Goal: Task Accomplishment & Management: Complete application form

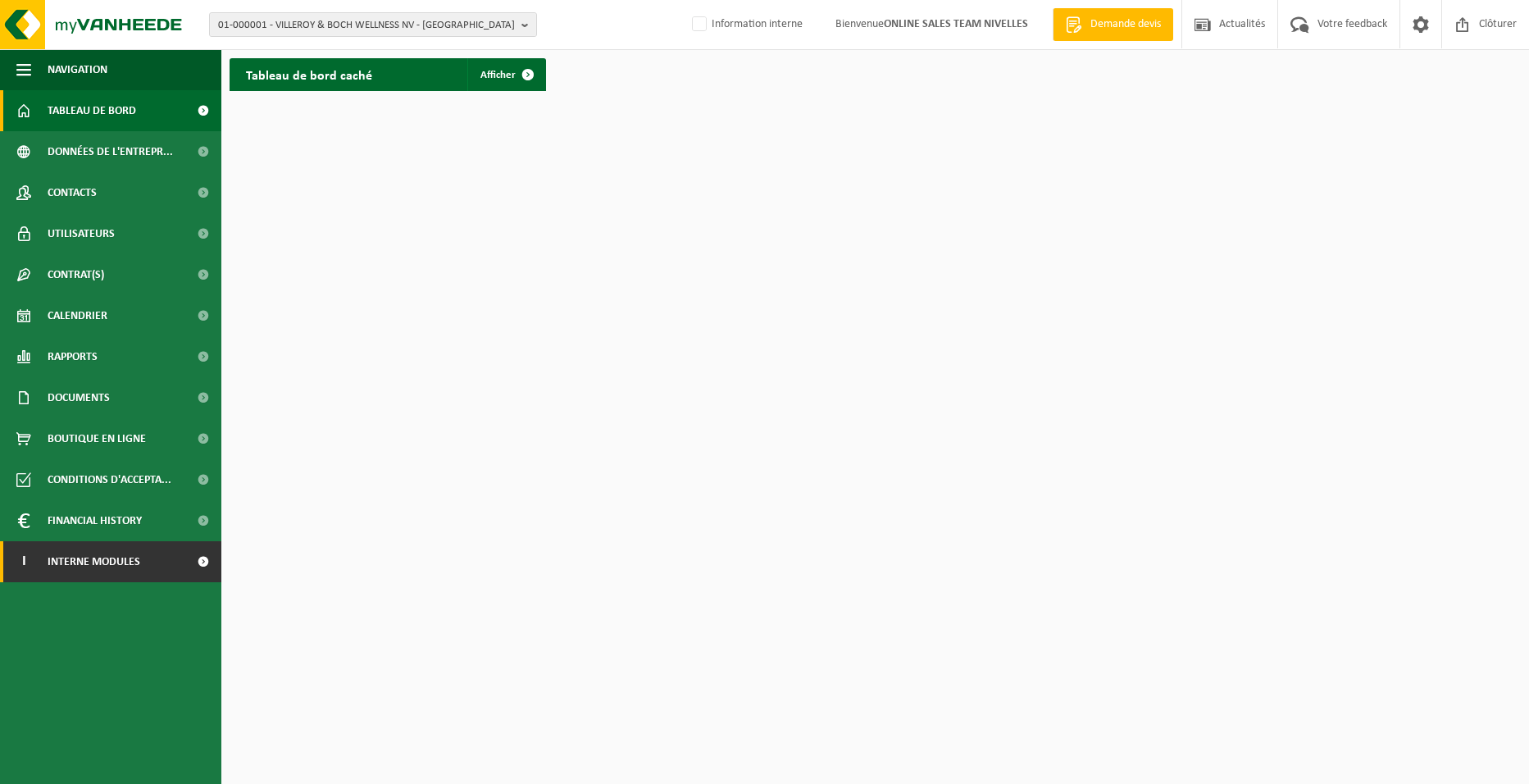
click at [131, 567] on span "Interne modules" at bounding box center [94, 561] width 93 height 41
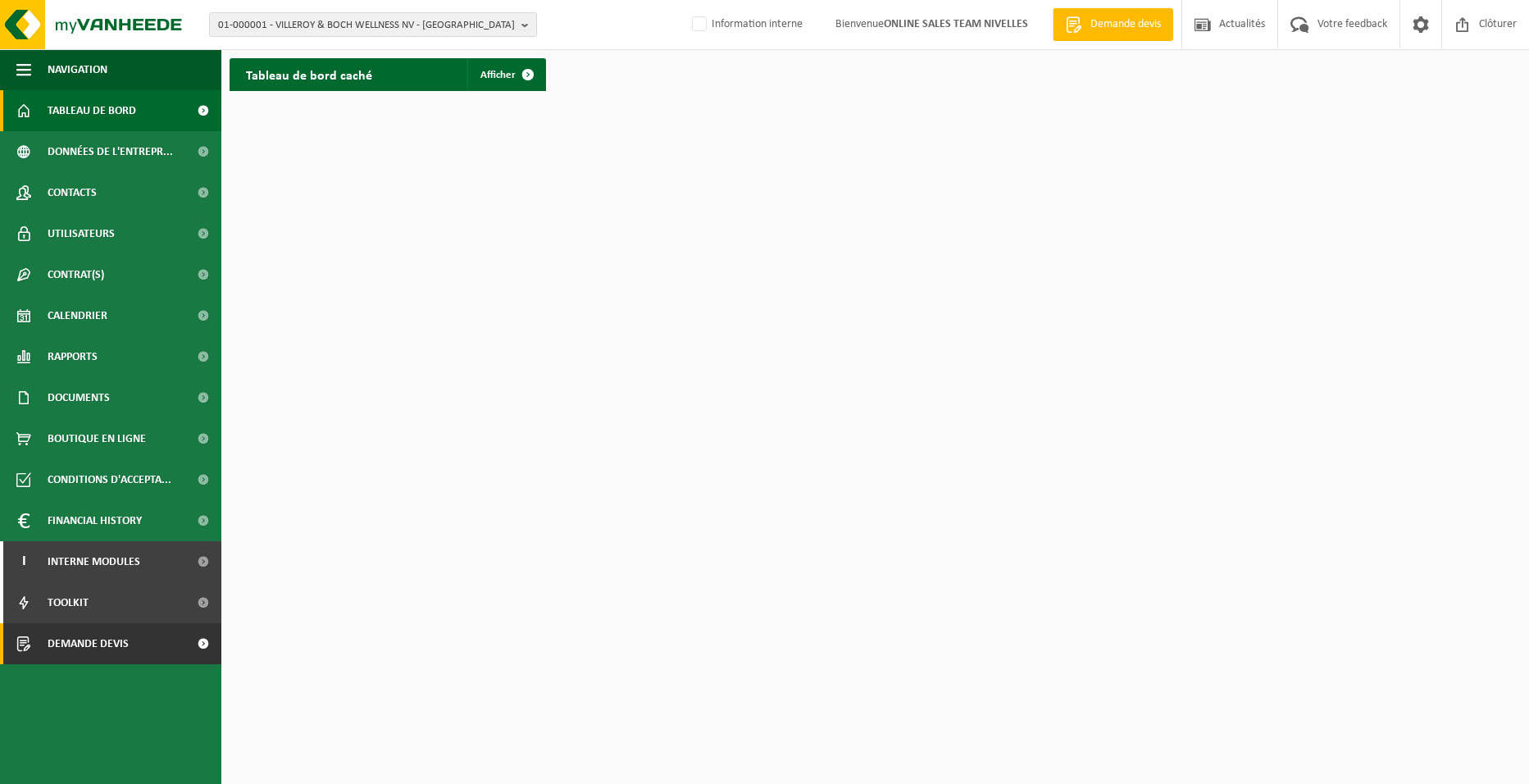
click at [144, 652] on link "Demande devis" at bounding box center [110, 643] width 222 height 41
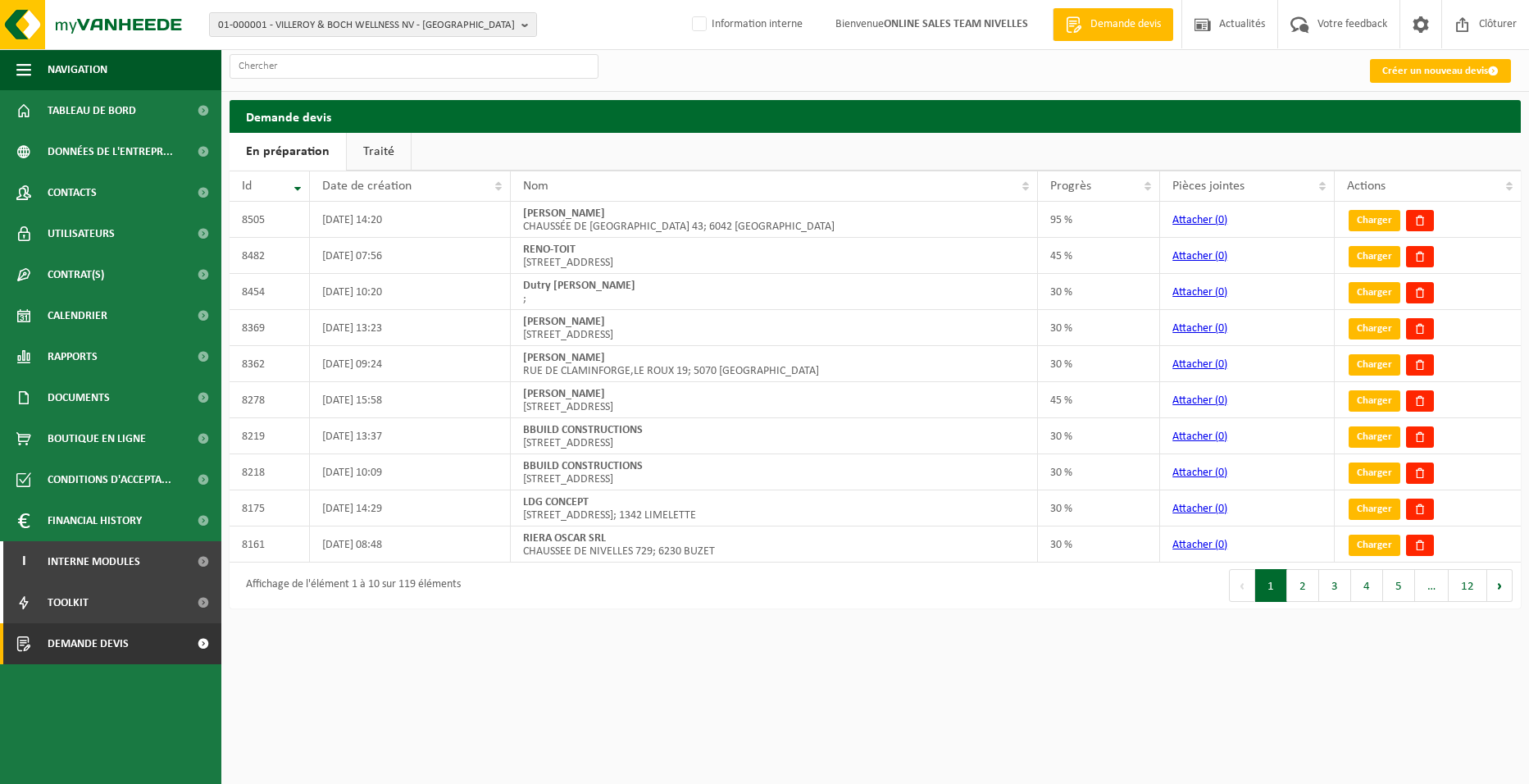
click at [1381, 67] on link "Créer un nouveau devis" at bounding box center [1440, 71] width 141 height 24
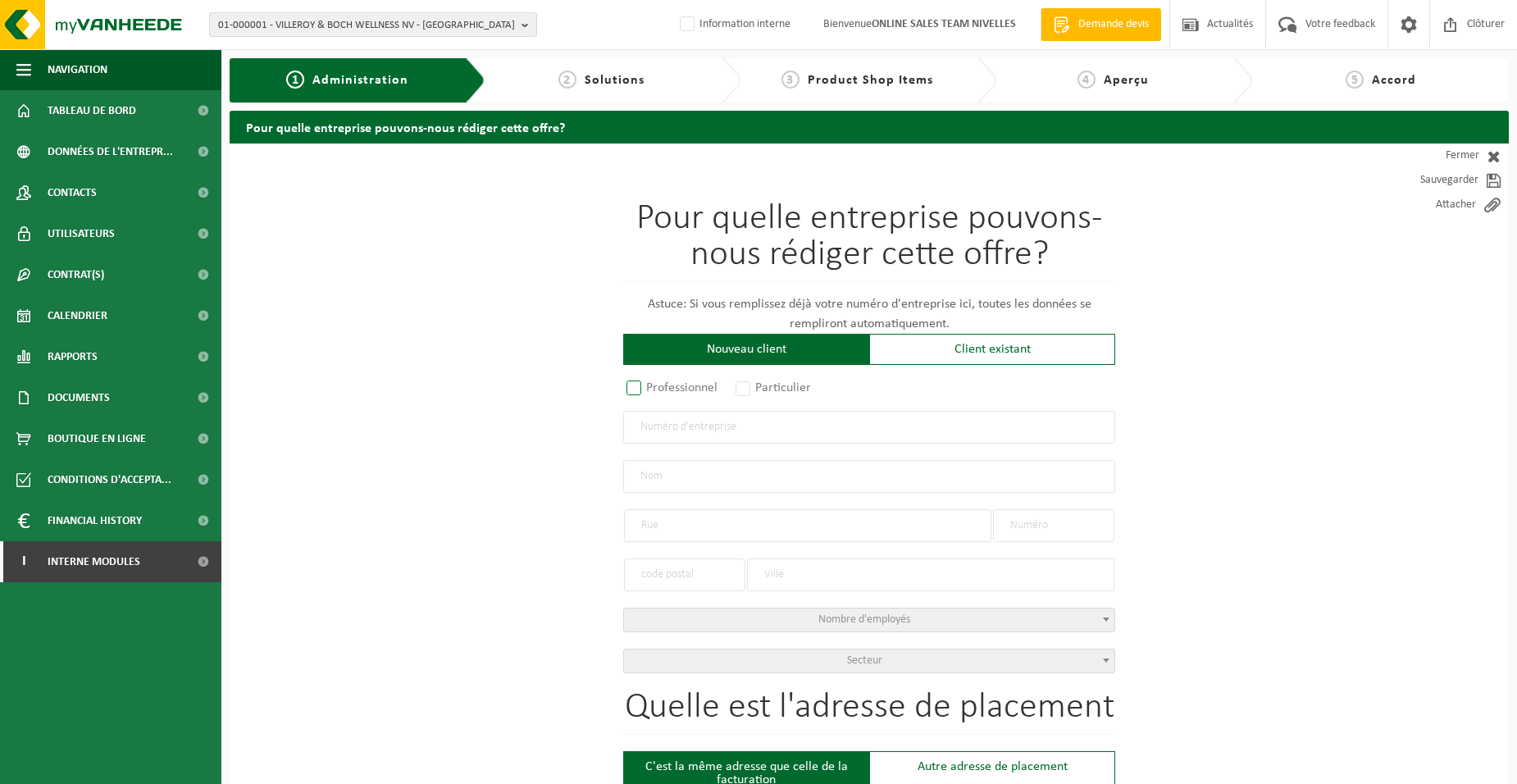
click at [715, 386] on label "Professionnel" at bounding box center [673, 388] width 100 height 23
click at [661, 386] on input "Professionnel" at bounding box center [656, 388] width 11 height 11
radio input "true"
click at [717, 416] on input "text" at bounding box center [869, 427] width 492 height 33
click at [712, 428] on input "072273037" at bounding box center [869, 427] width 492 height 33
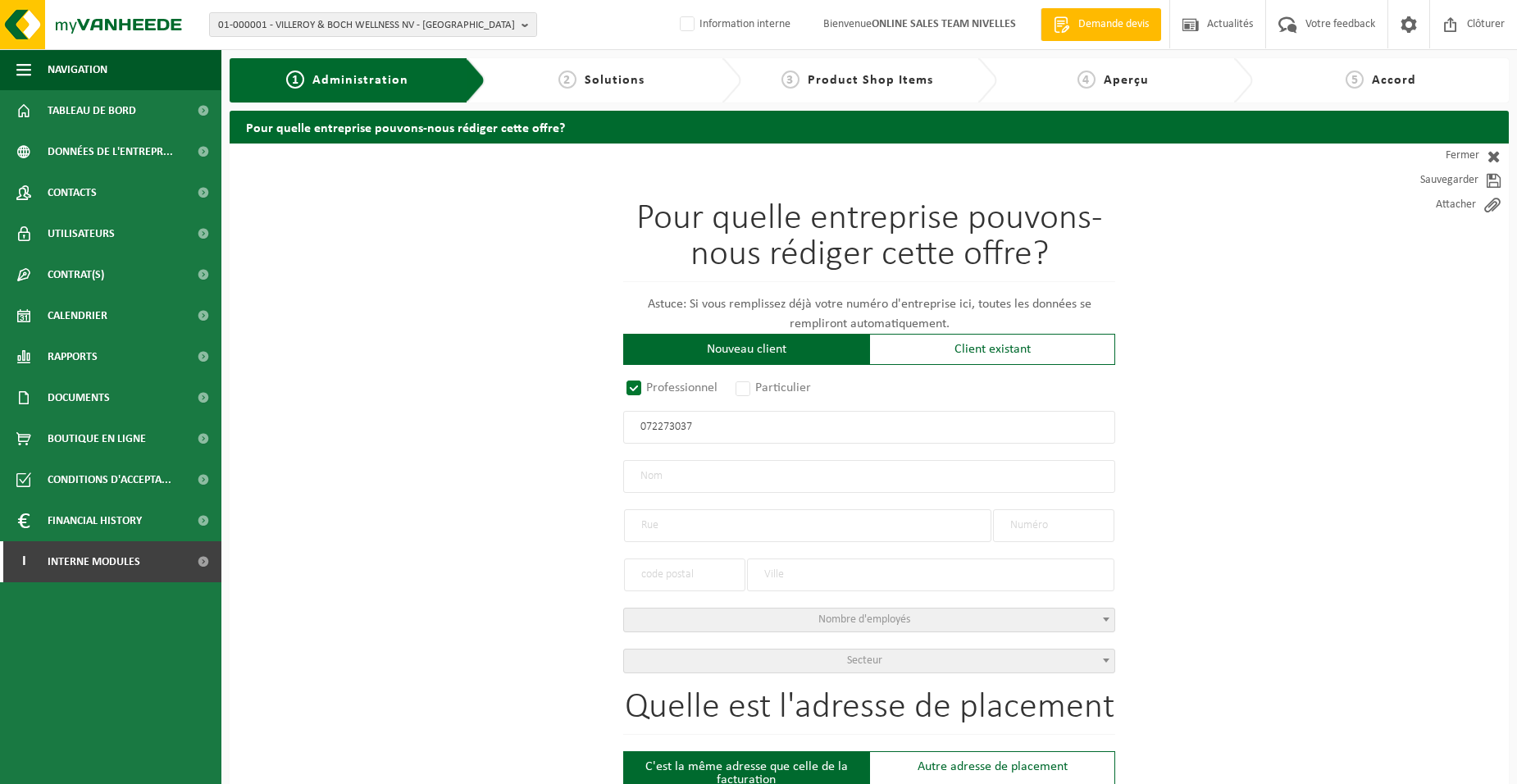
type input "0722730370"
radio input "true"
type input "0722730370"
type input "DELIENER, THOMAS"
type input "RUE DE VIRGINAL"
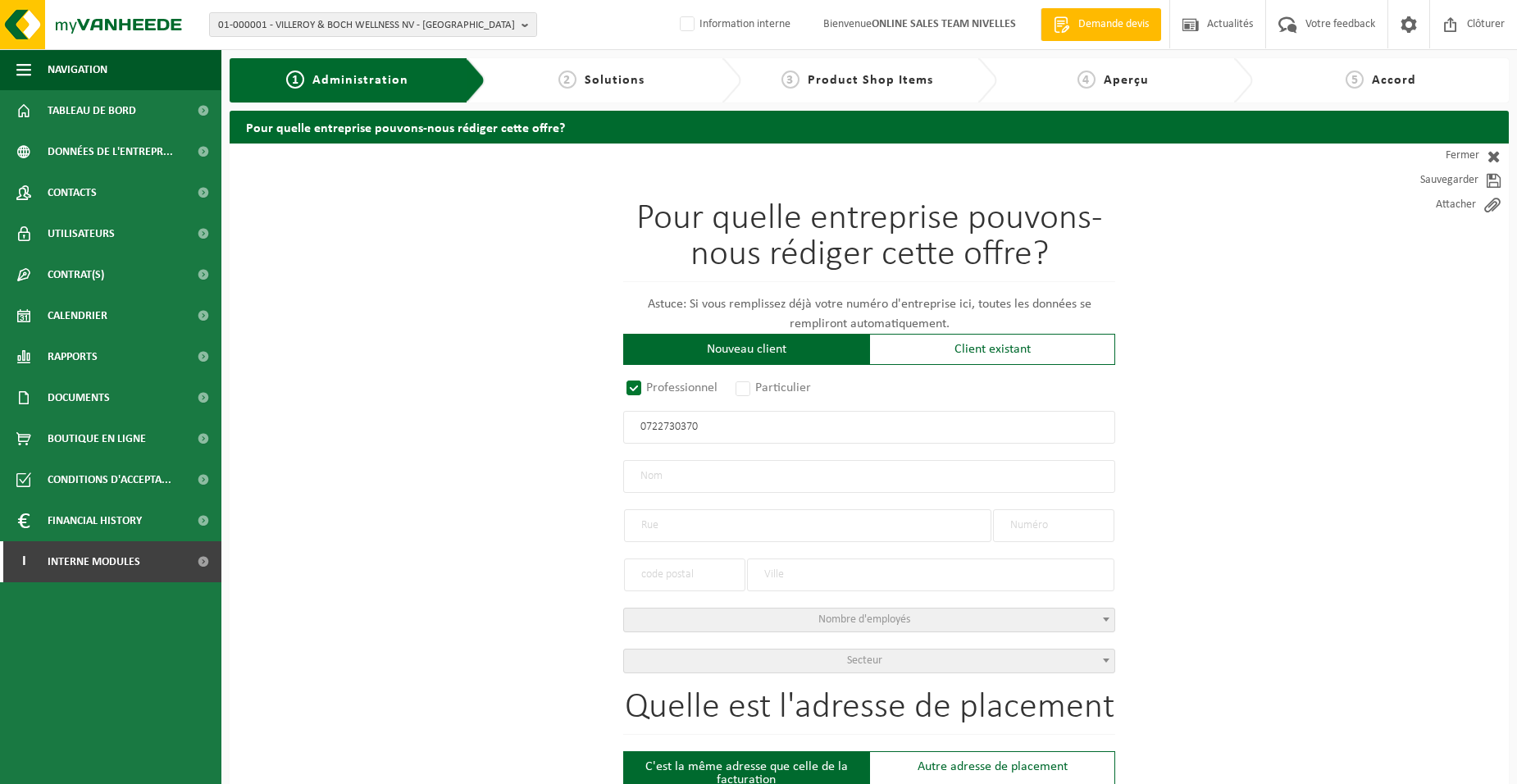
type input "3"
type input "1460"
type input "ITTRE"
select select "D"
type input "DELIENER, THOMAS"
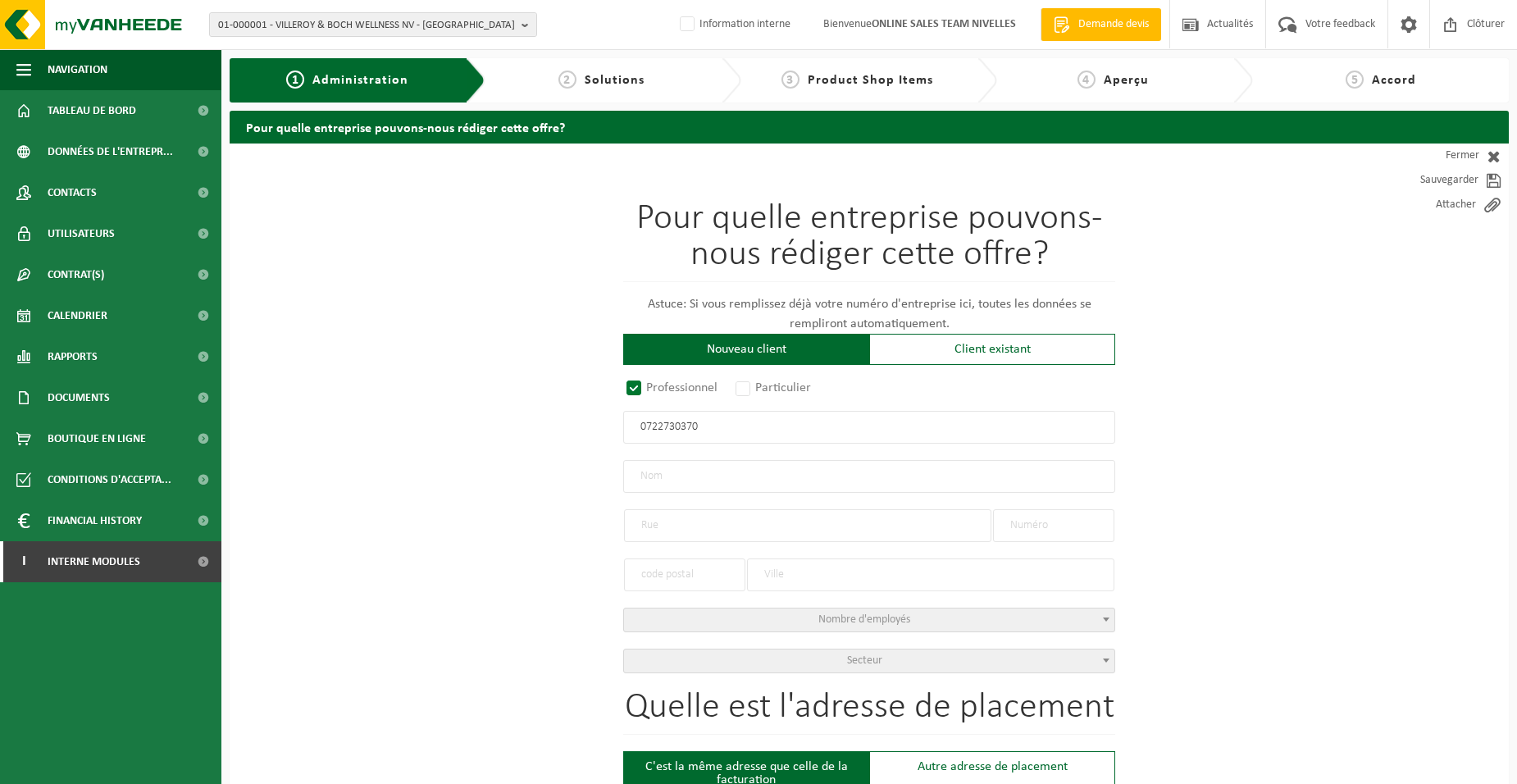
type input "RUE DE VIRGINAL"
type input "3"
type input "1460"
type input "ITTRE"
type input "2286305539"
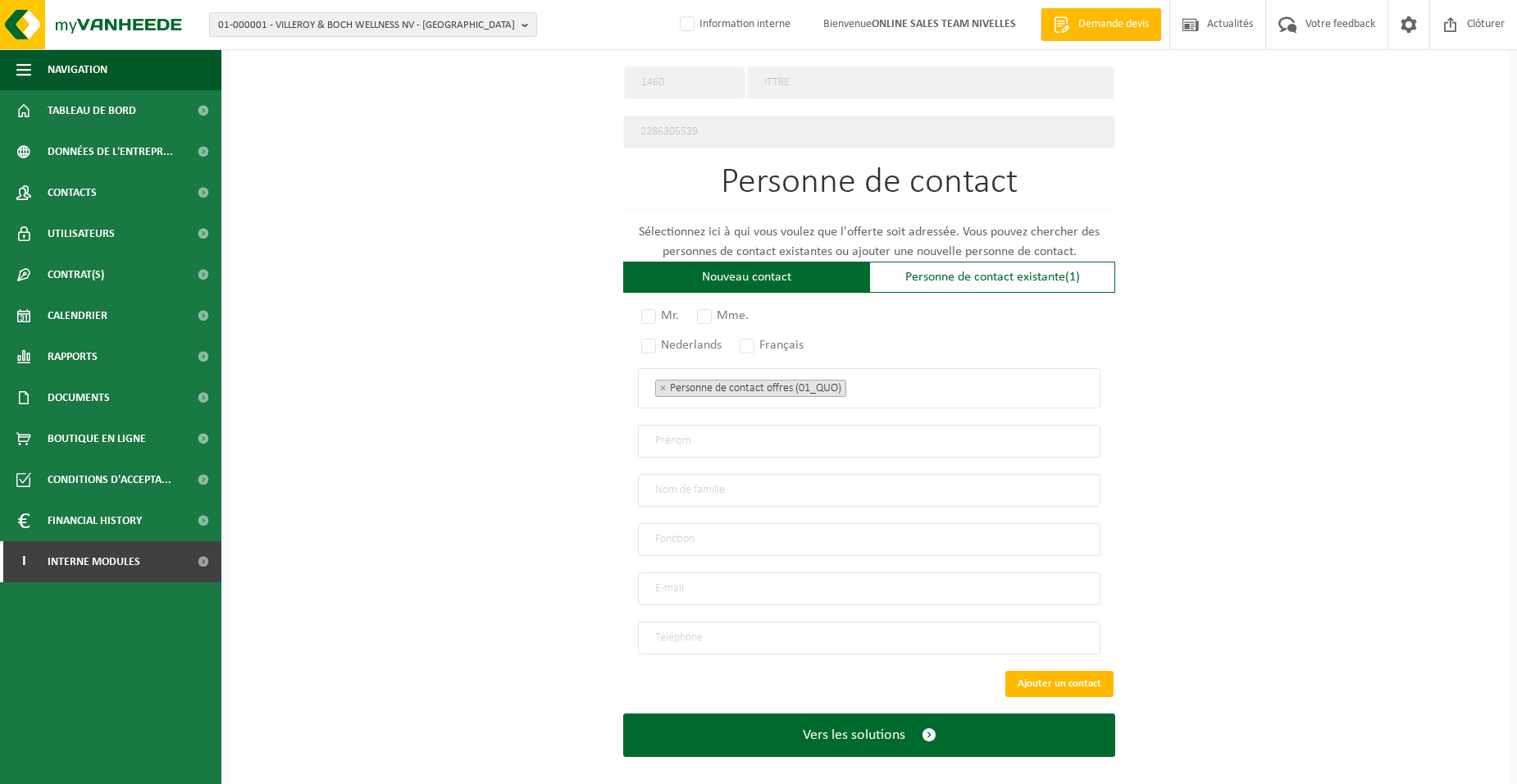
scroll to position [854, 0]
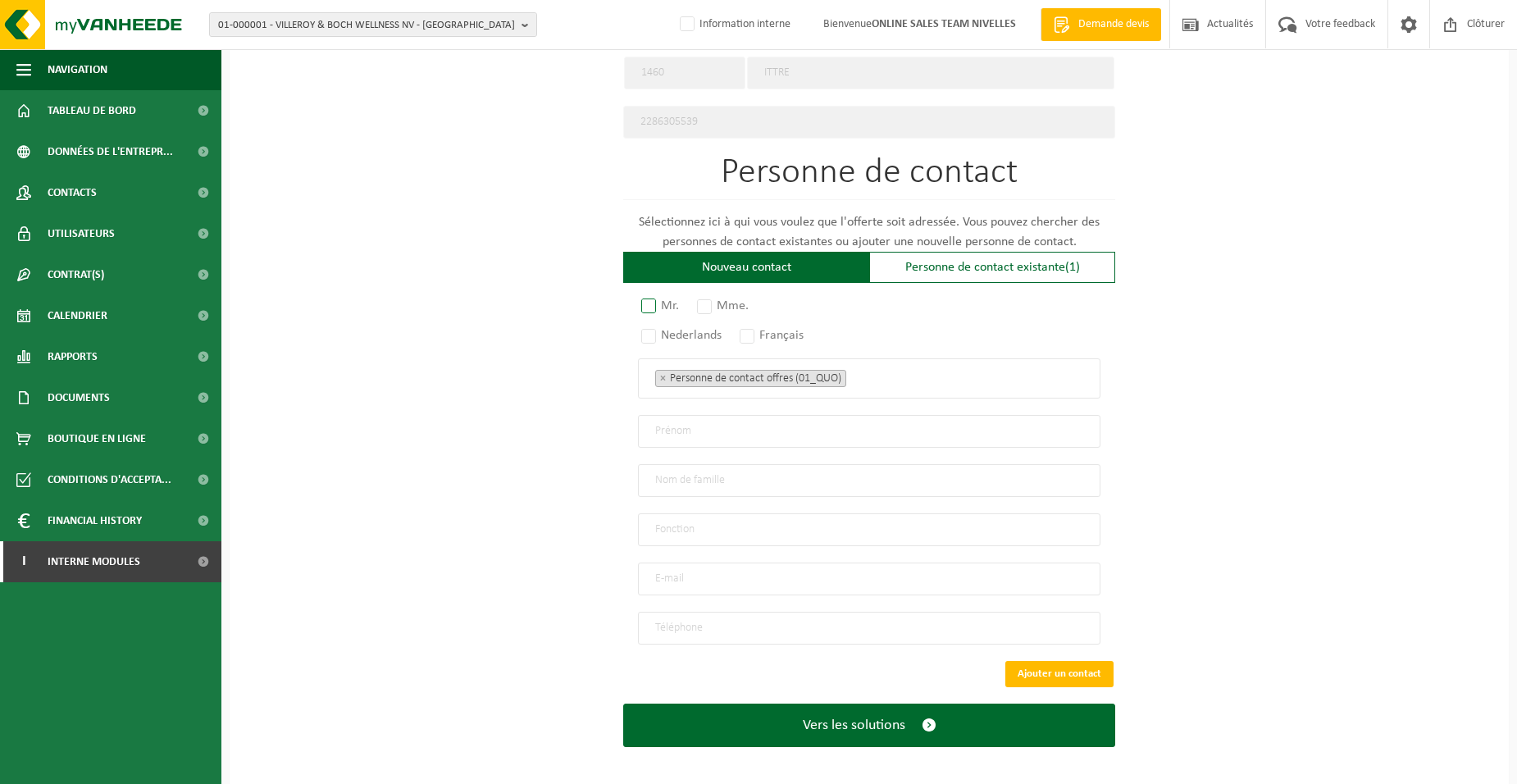
type input "0722730370"
click at [658, 295] on label "Mr." at bounding box center [661, 306] width 46 height 23
radio input "true"
click at [758, 324] on label "Français" at bounding box center [772, 335] width 72 height 23
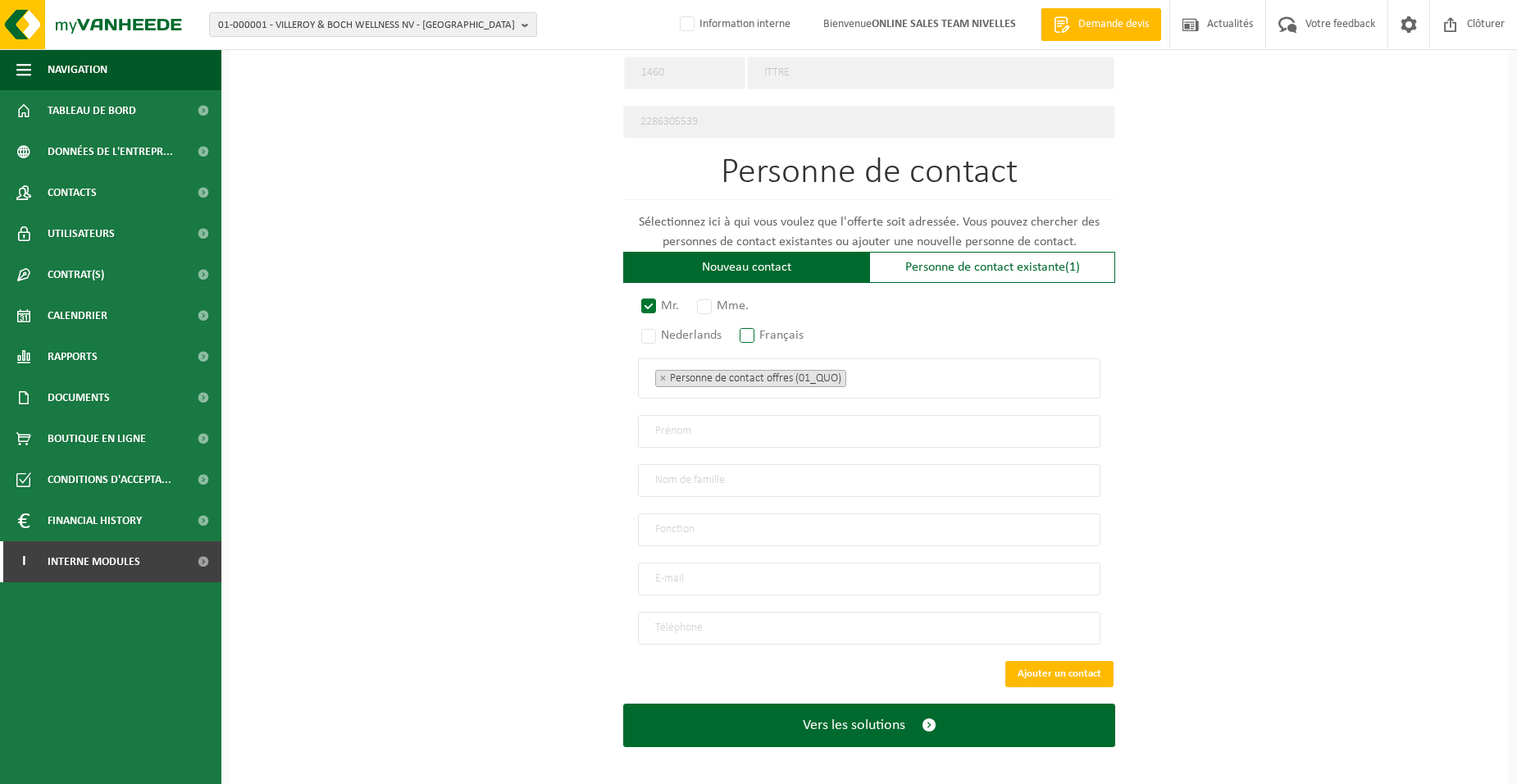
radio input "true"
click at [872, 370] on ul "× Personne de contact offres (01_QUO)" at bounding box center [870, 378] width 428 height 22
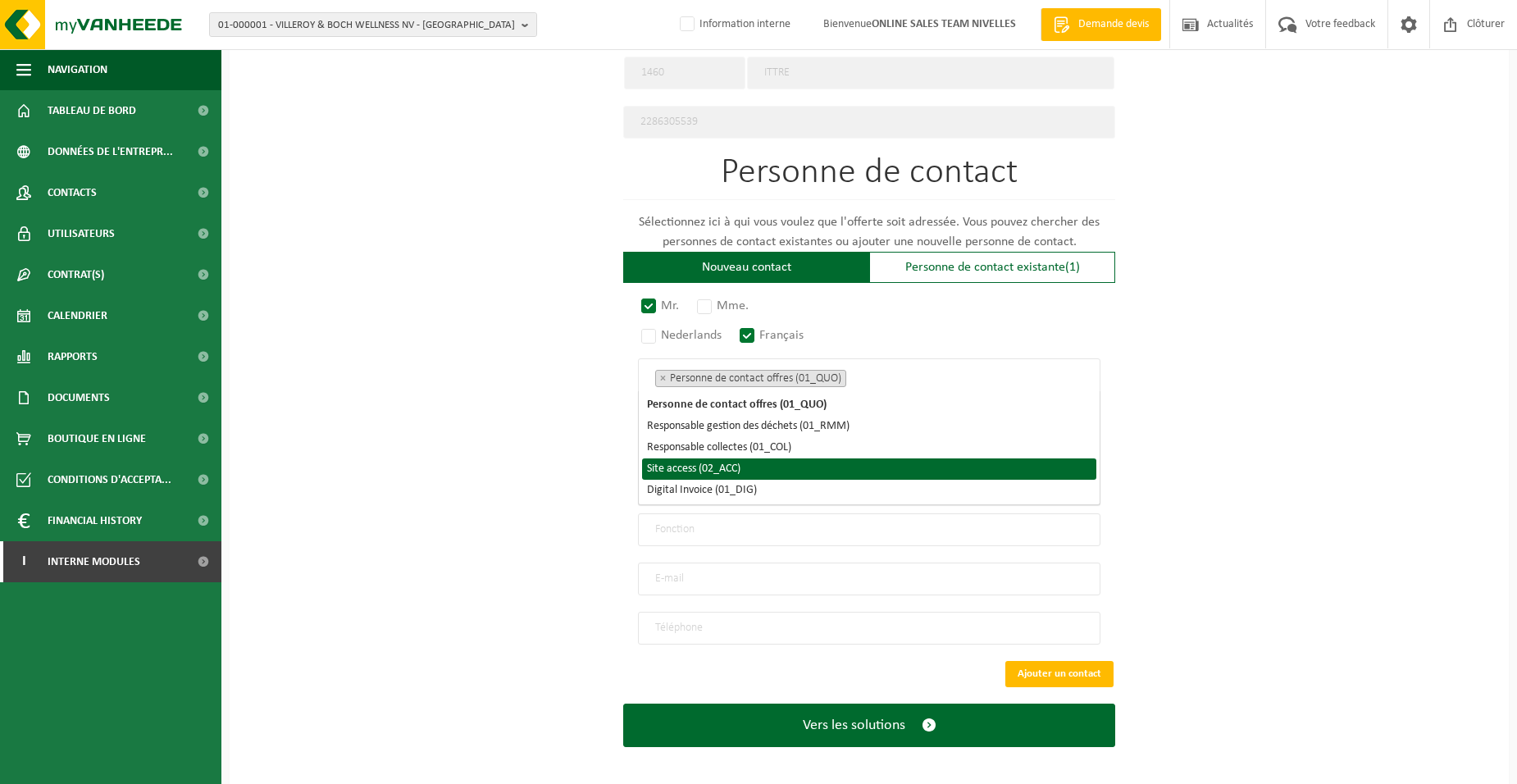
click at [752, 465] on li "Site access (02_ACC)" at bounding box center [869, 469] width 454 height 22
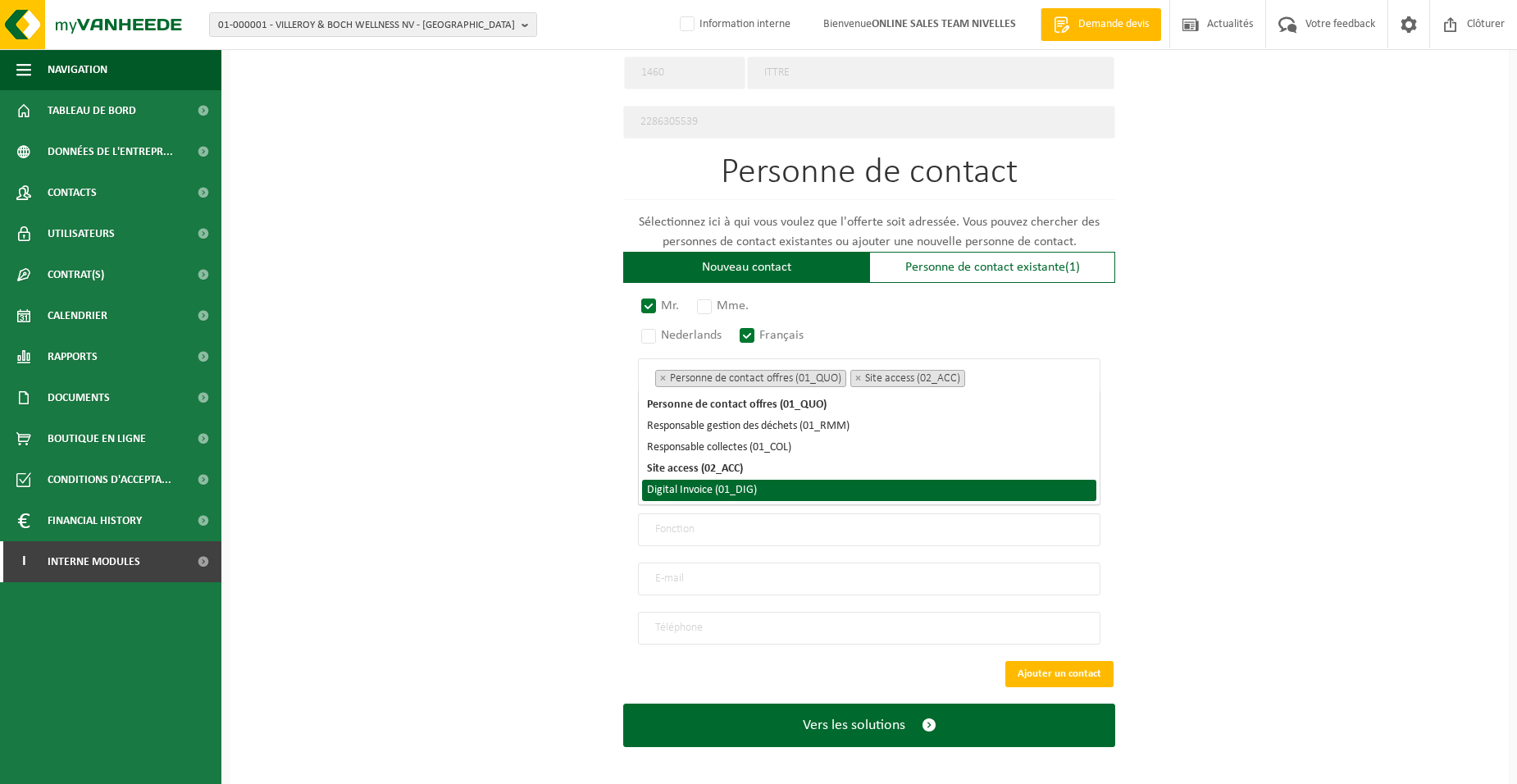
click at [749, 491] on li "Digital Invoice (01_DIG)" at bounding box center [869, 490] width 454 height 22
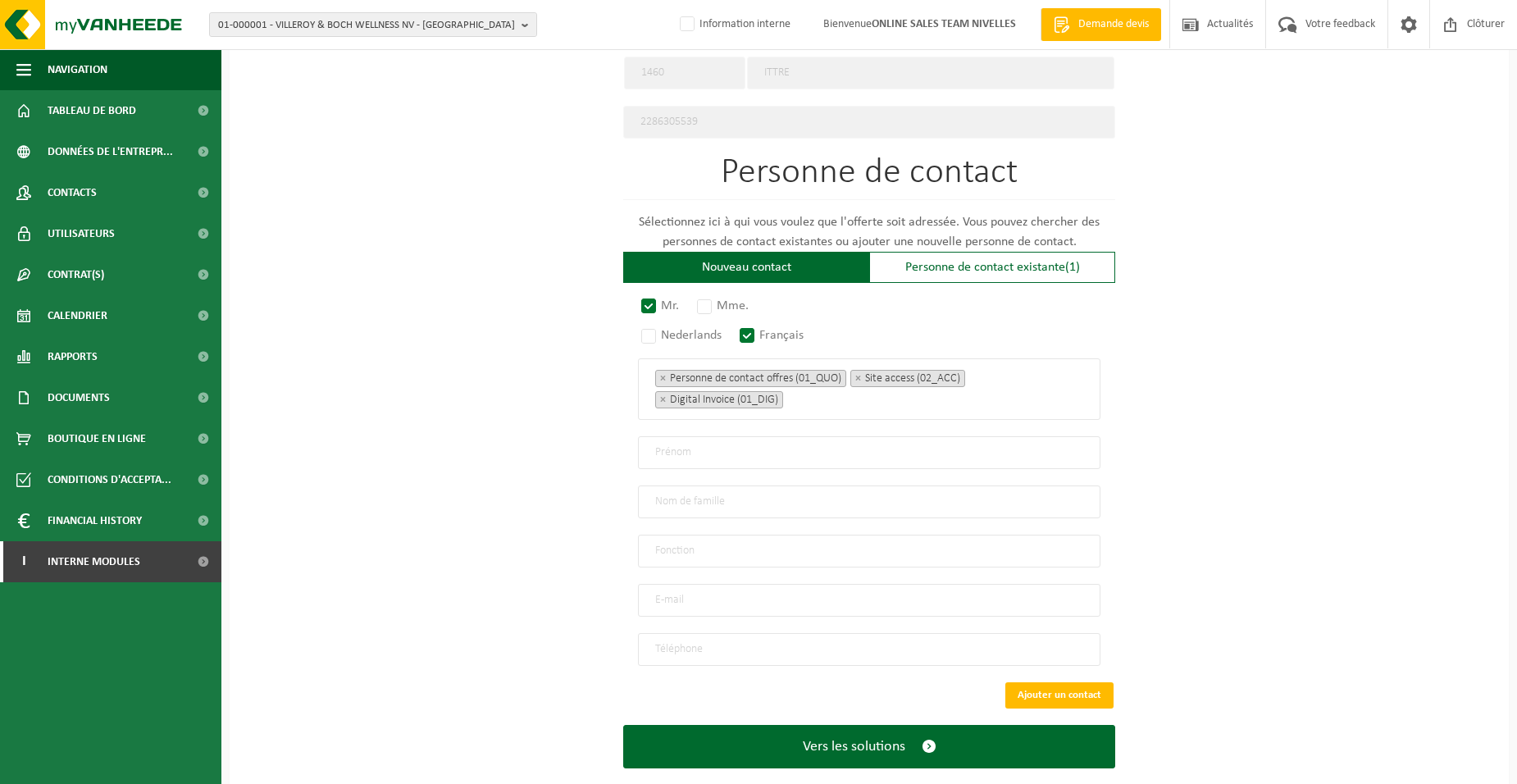
click at [550, 473] on div "Pour quelle entreprise pouvons-nous rédiger cette offre? Astuce: Si vous rempli…" at bounding box center [870, 49] width 1280 height 1519
click at [678, 446] on input "text" at bounding box center [869, 453] width 462 height 33
type input "THOMAS"
click at [668, 499] on input "text" at bounding box center [869, 502] width 462 height 33
type input "DELIENER"
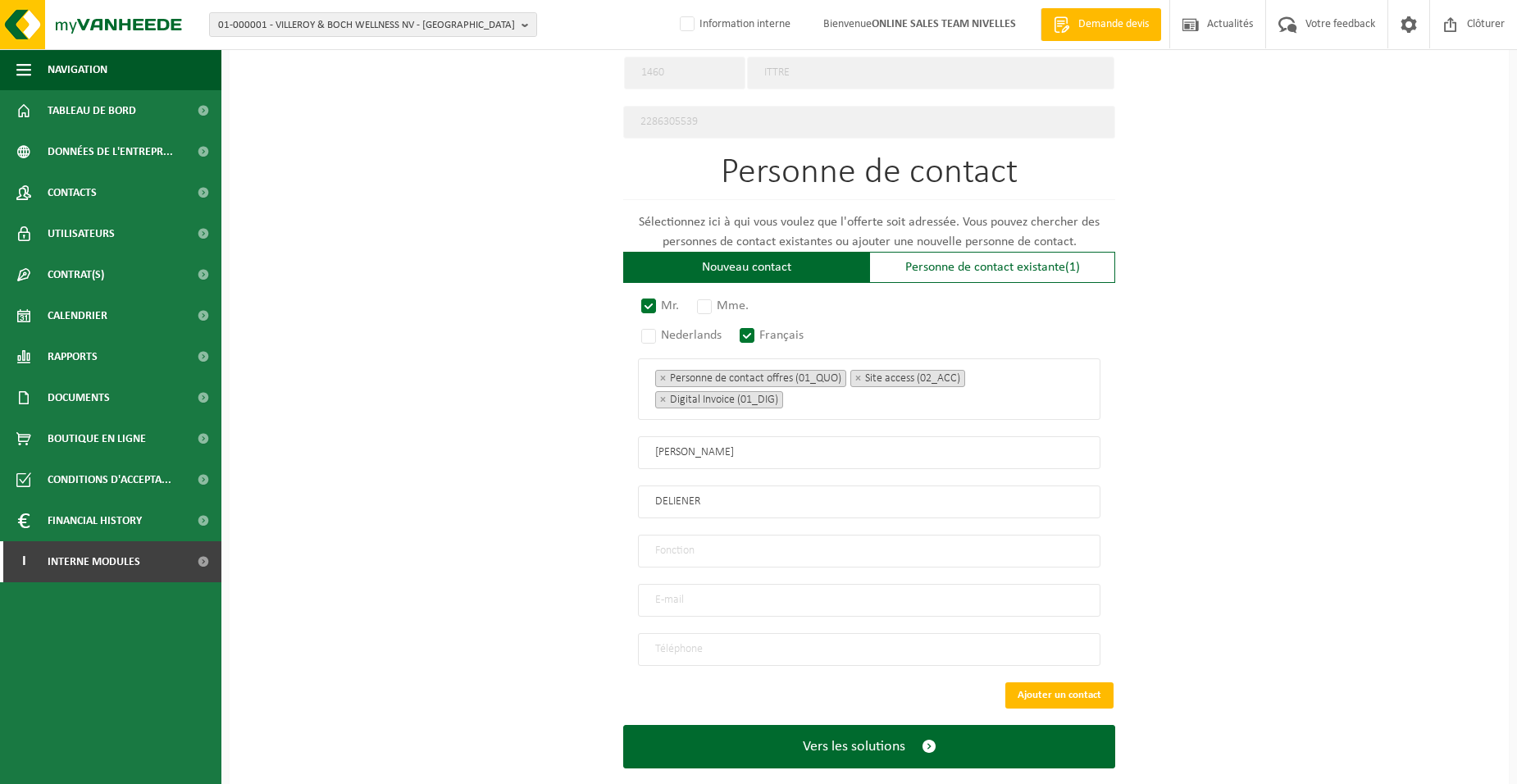
click at [722, 550] on input "text" at bounding box center [869, 551] width 462 height 33
type input "Directeur"
click at [667, 594] on input "email" at bounding box center [869, 601] width 462 height 33
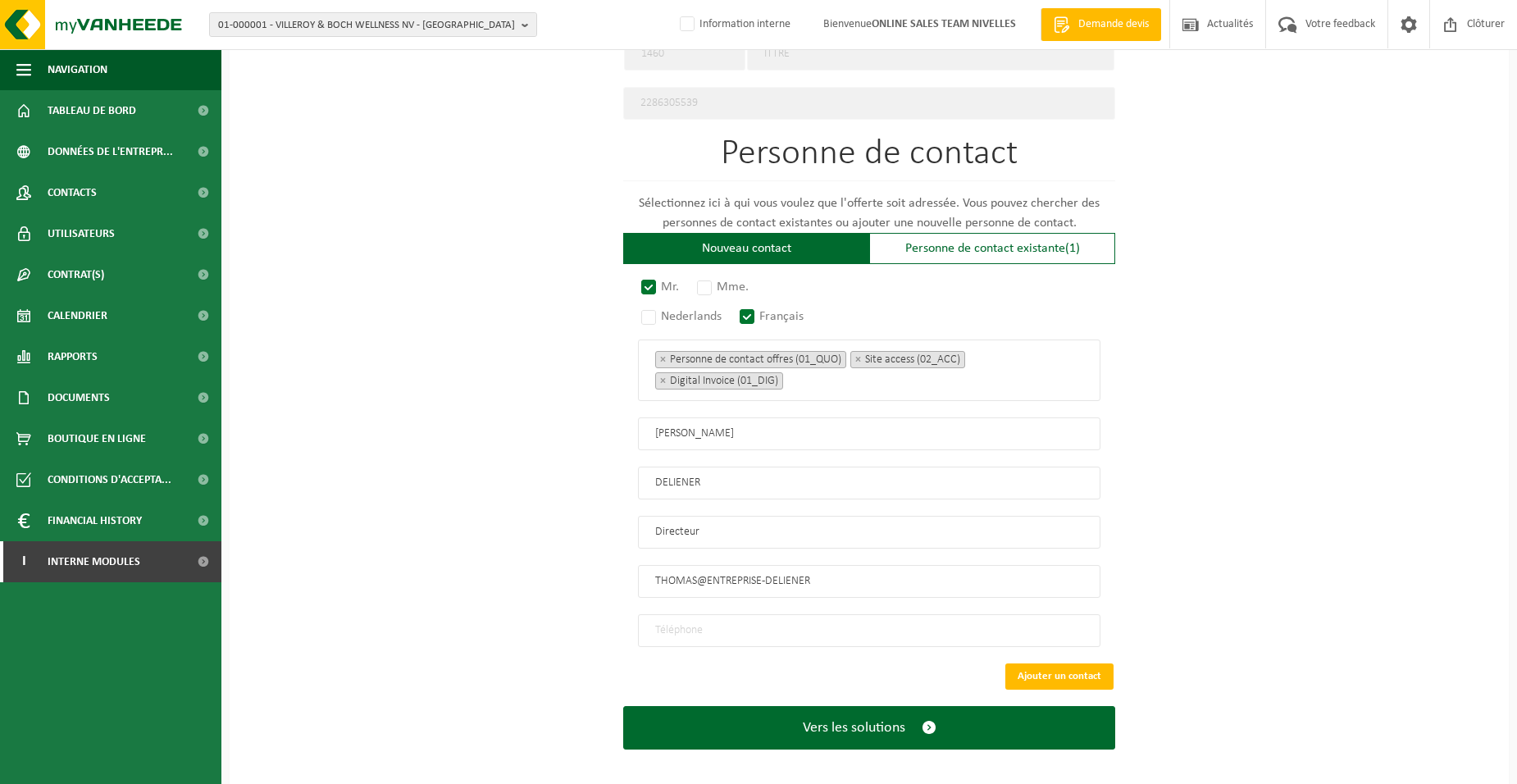
scroll to position [874, 0]
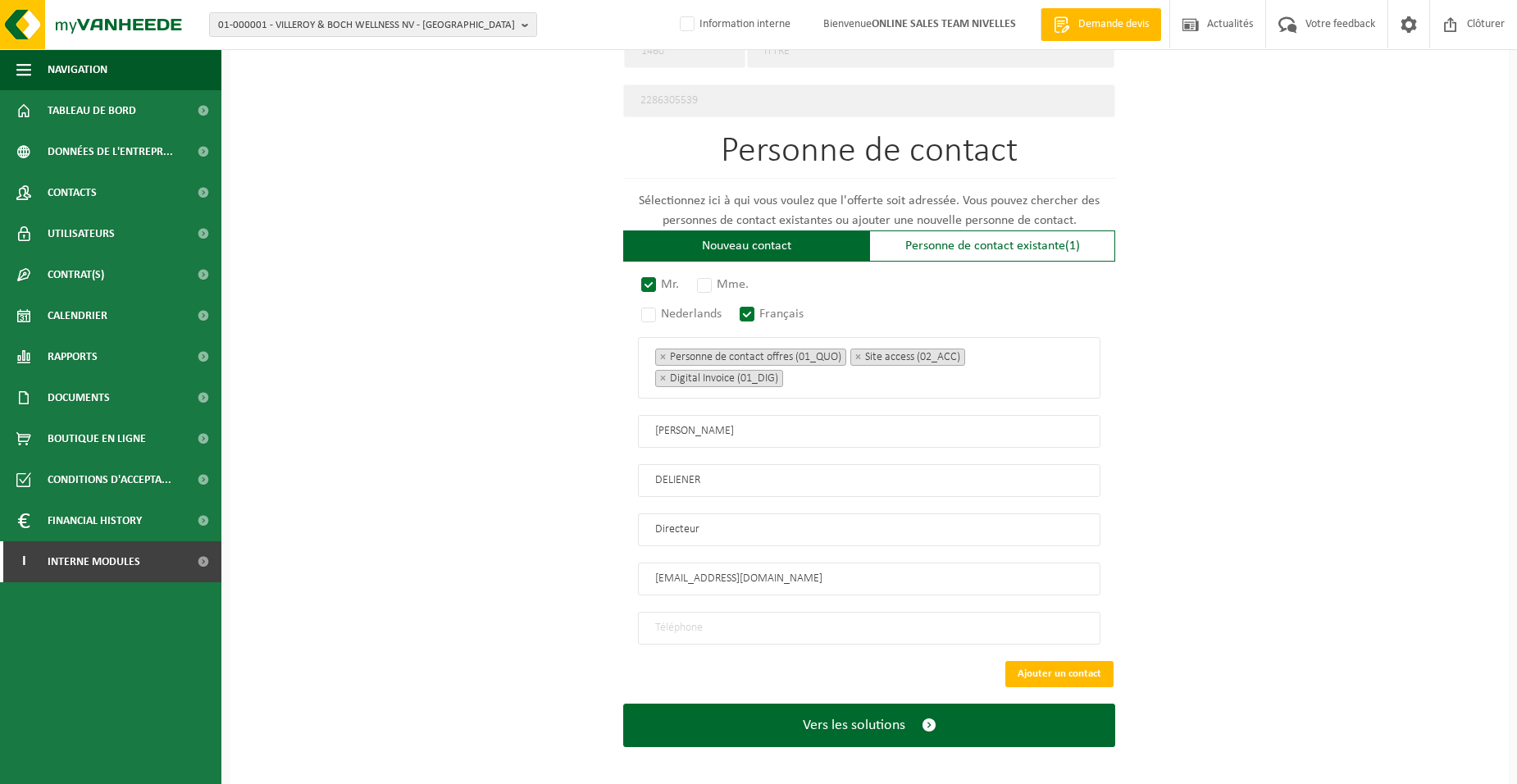
type input "THOMAS@ENTREPRISE-DELIENER.BE"
click at [751, 626] on input "tel" at bounding box center [869, 628] width 462 height 33
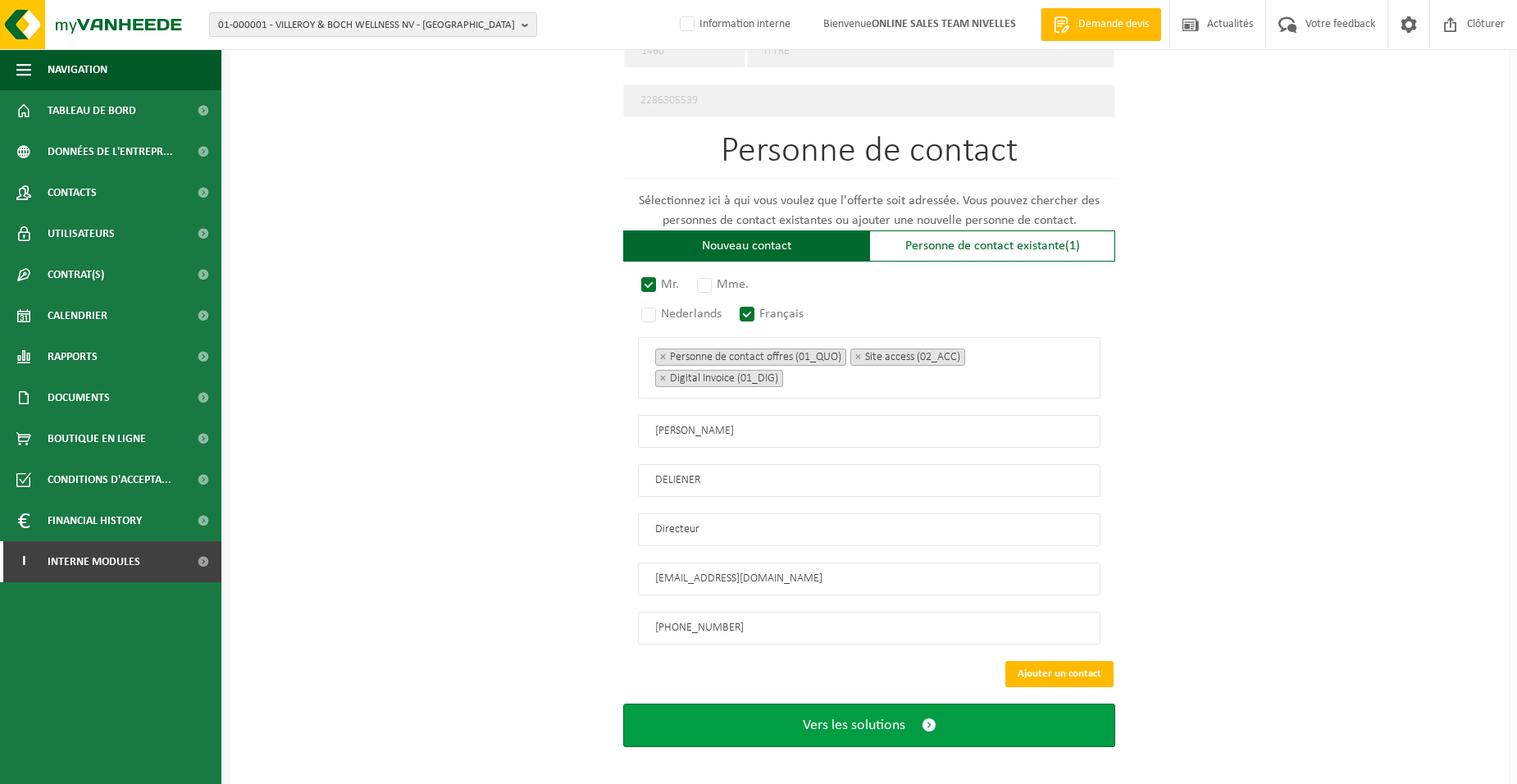
type input "+32 476 39 46 69"
click at [790, 707] on button "Vers les solutions" at bounding box center [869, 725] width 492 height 43
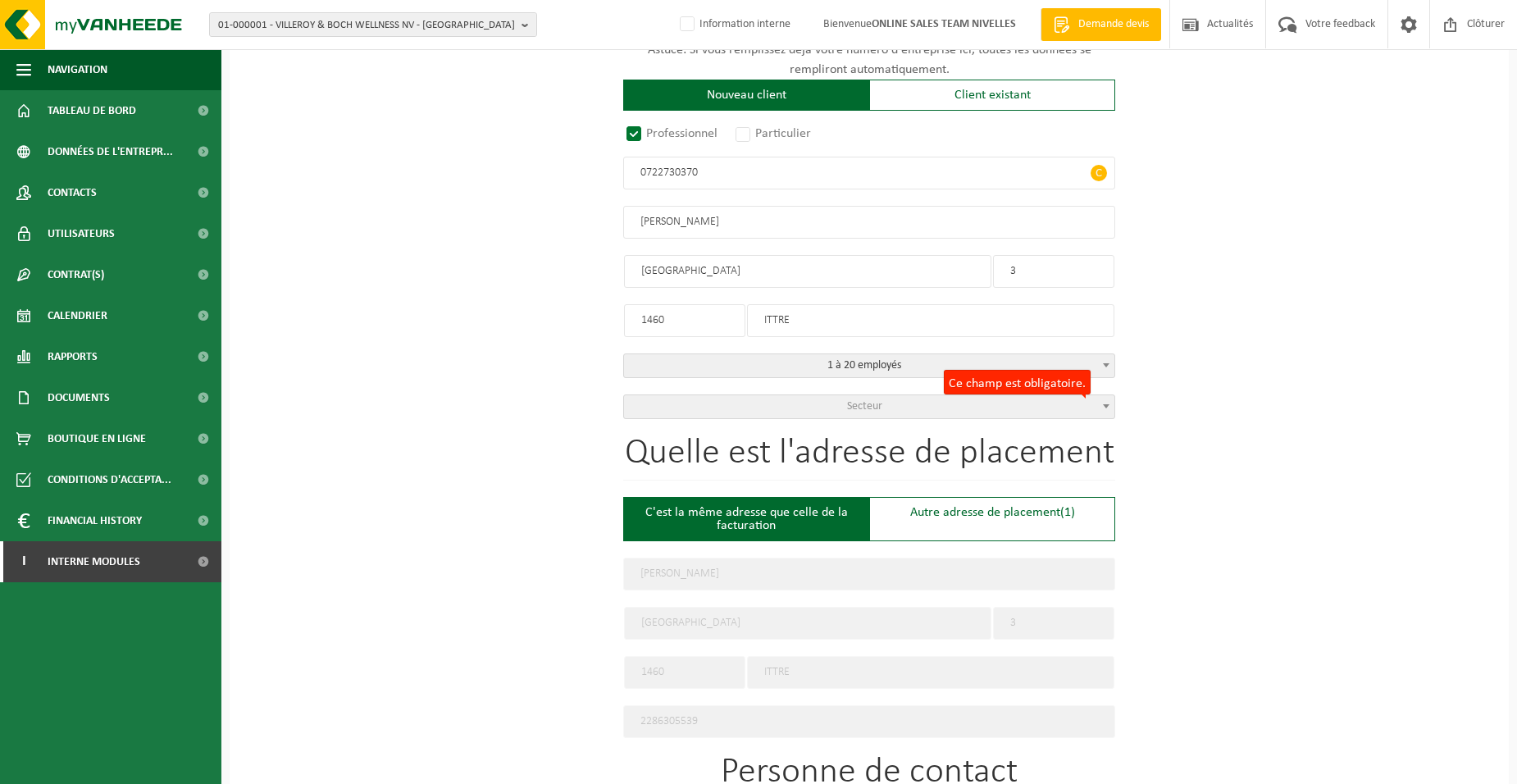
click at [877, 407] on span "Secteur" at bounding box center [865, 406] width 35 height 12
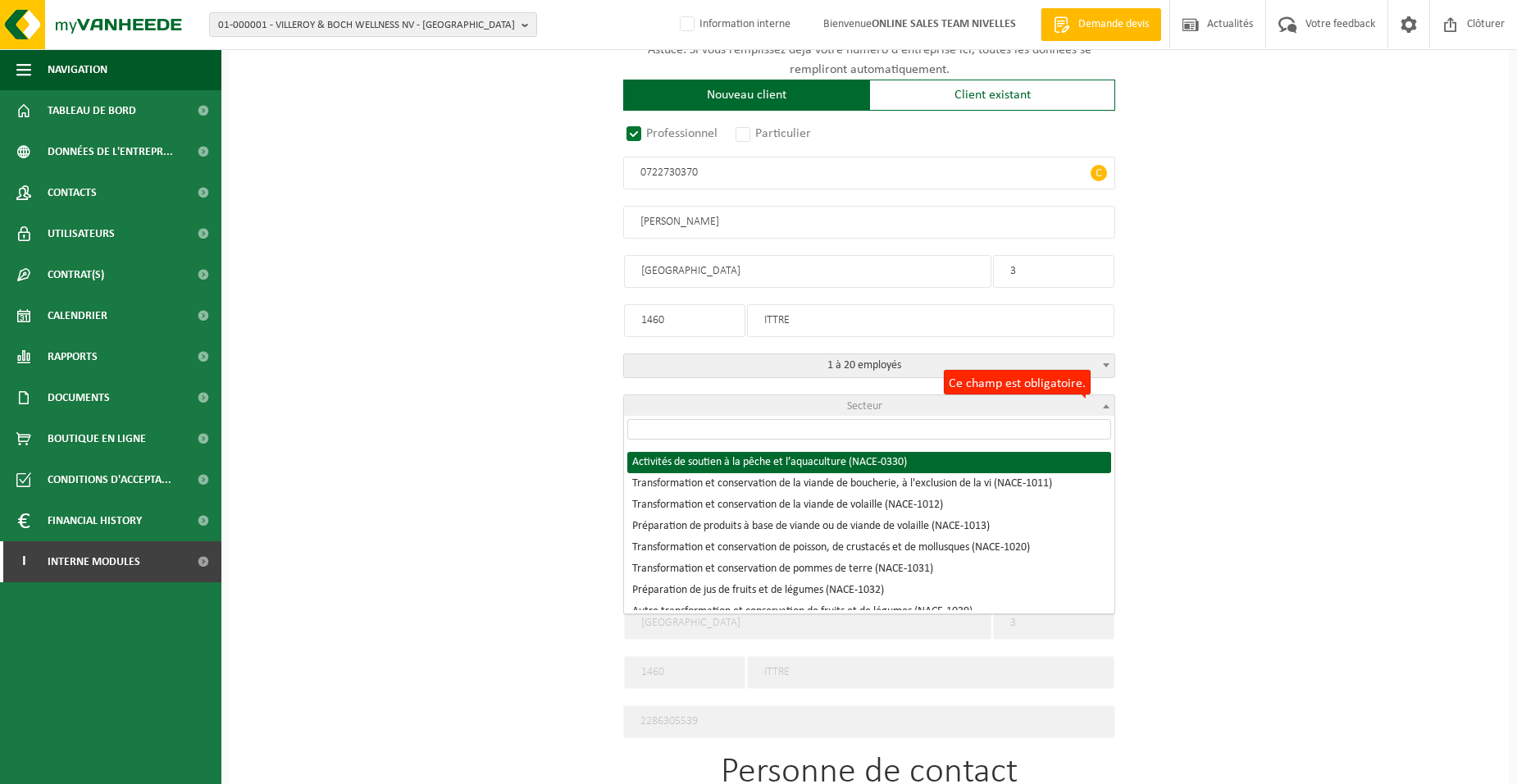
scroll to position [984, 0]
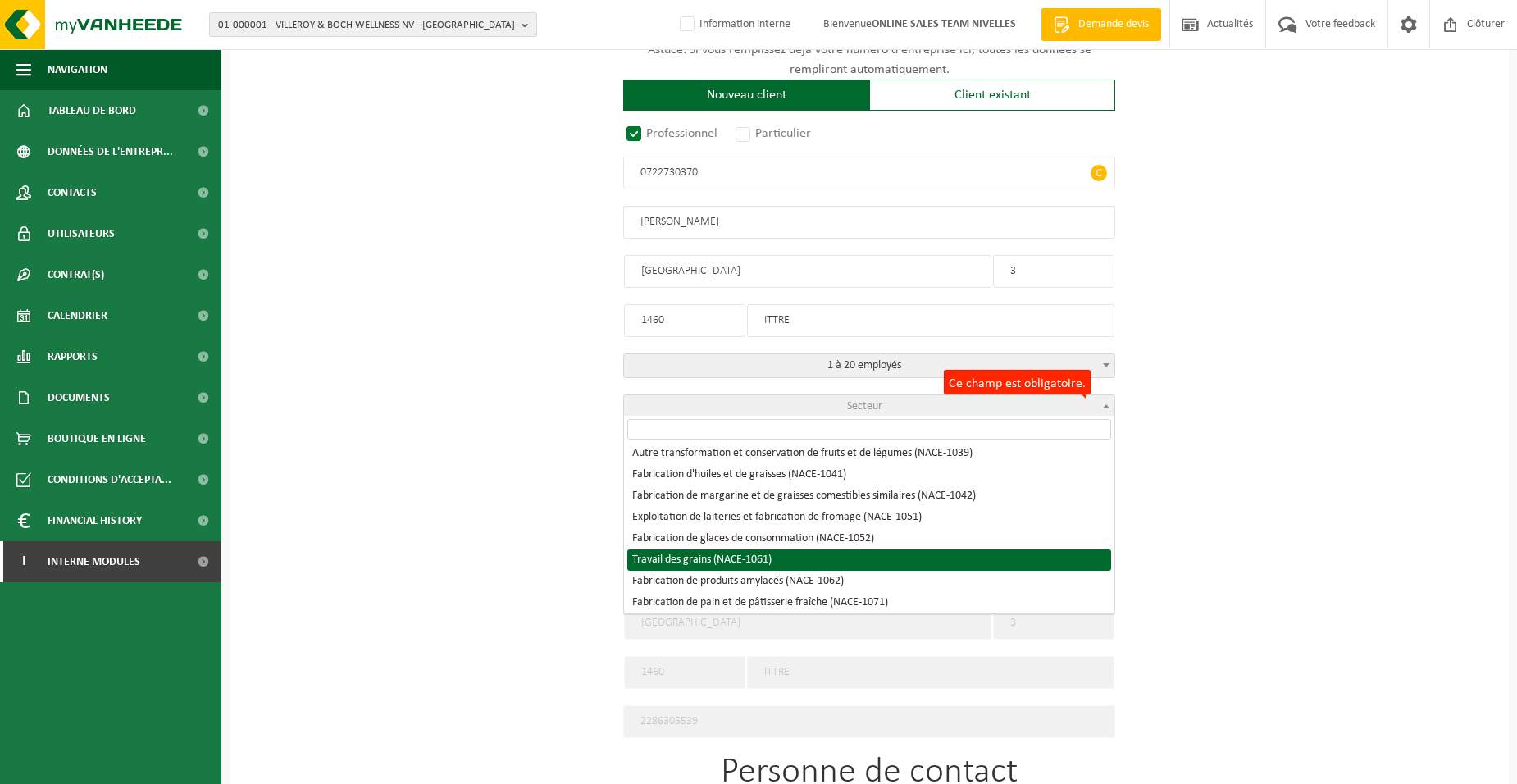
select select "NACE_1061"
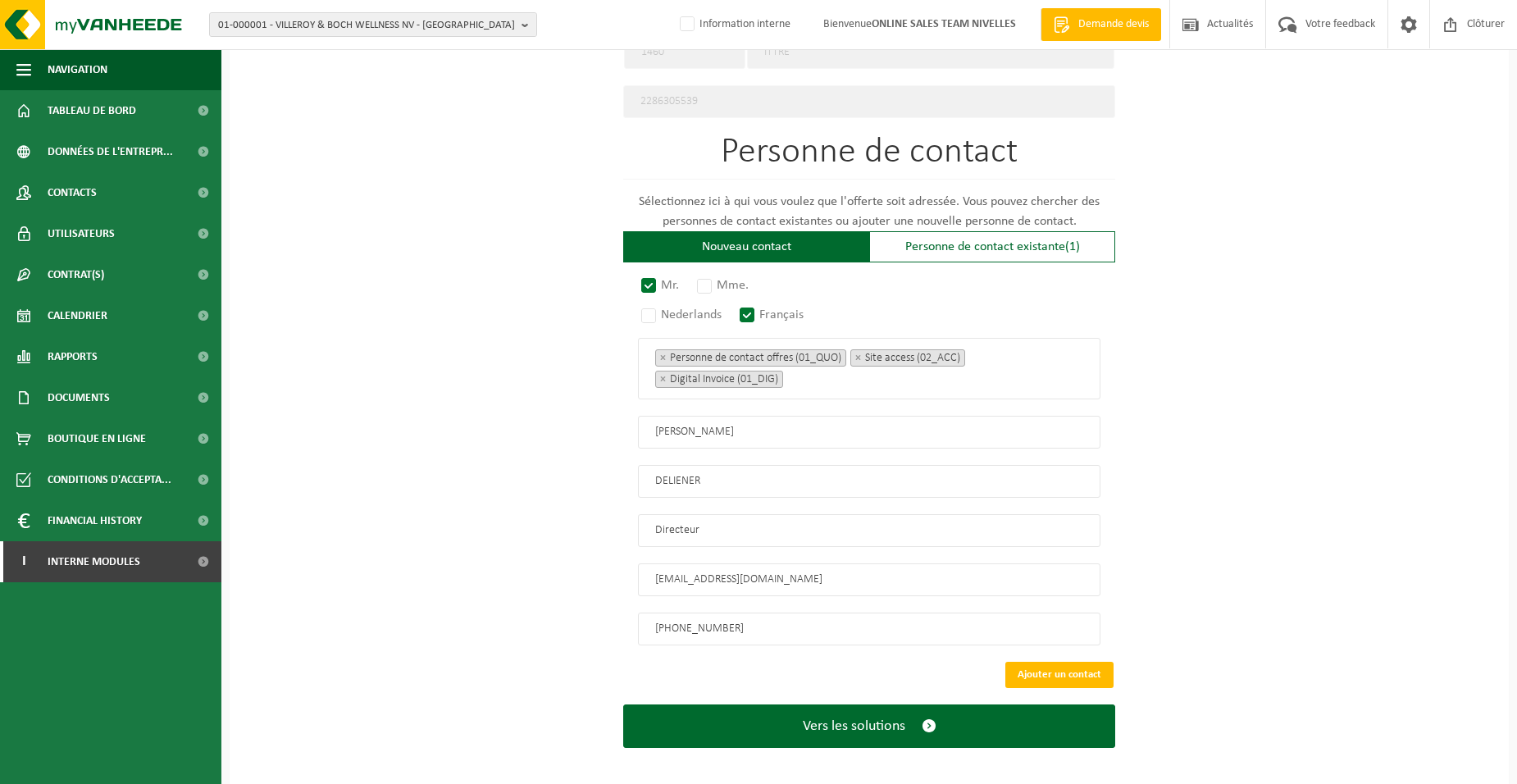
scroll to position [874, 0]
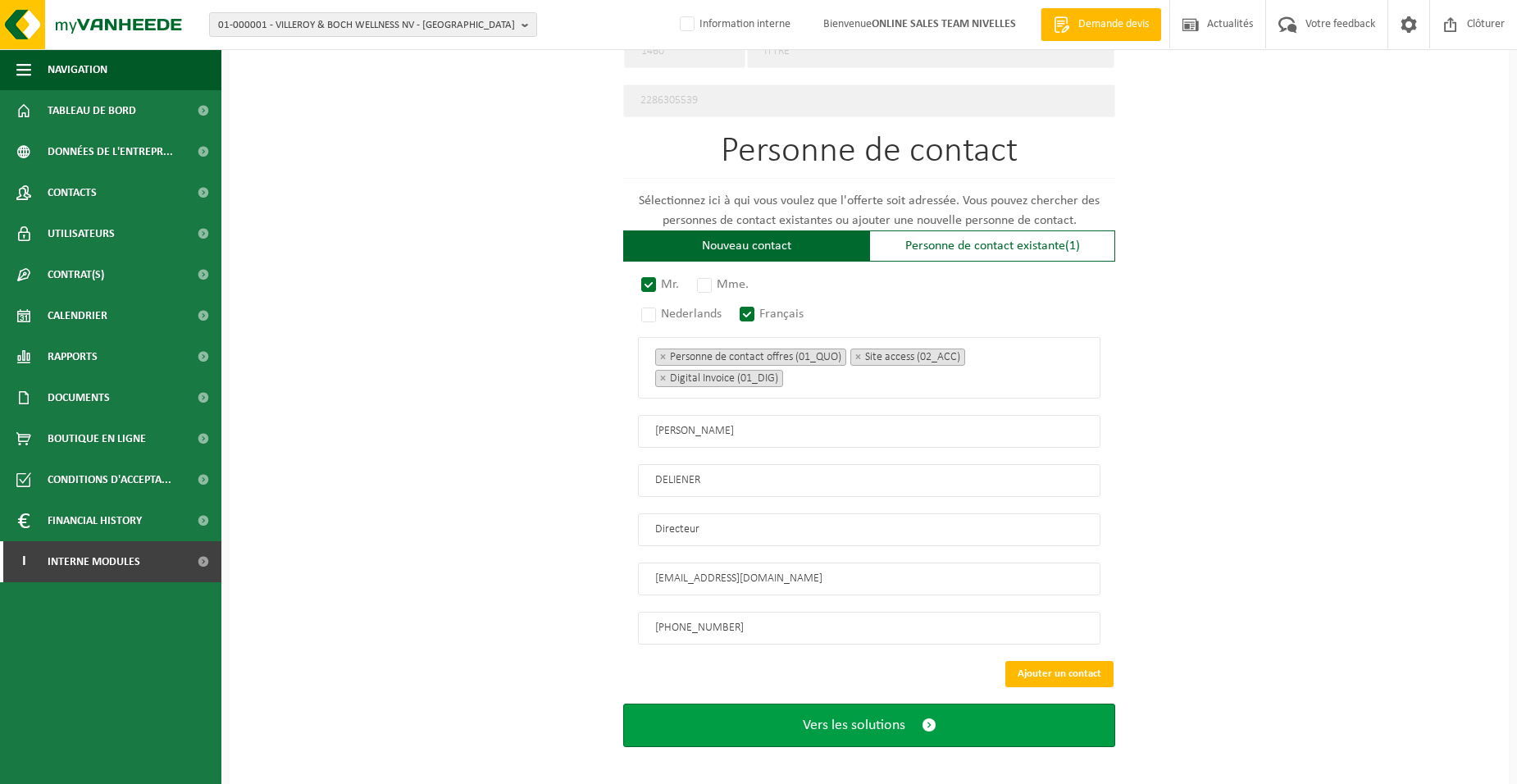
click at [850, 721] on span "Vers les solutions" at bounding box center [854, 725] width 103 height 17
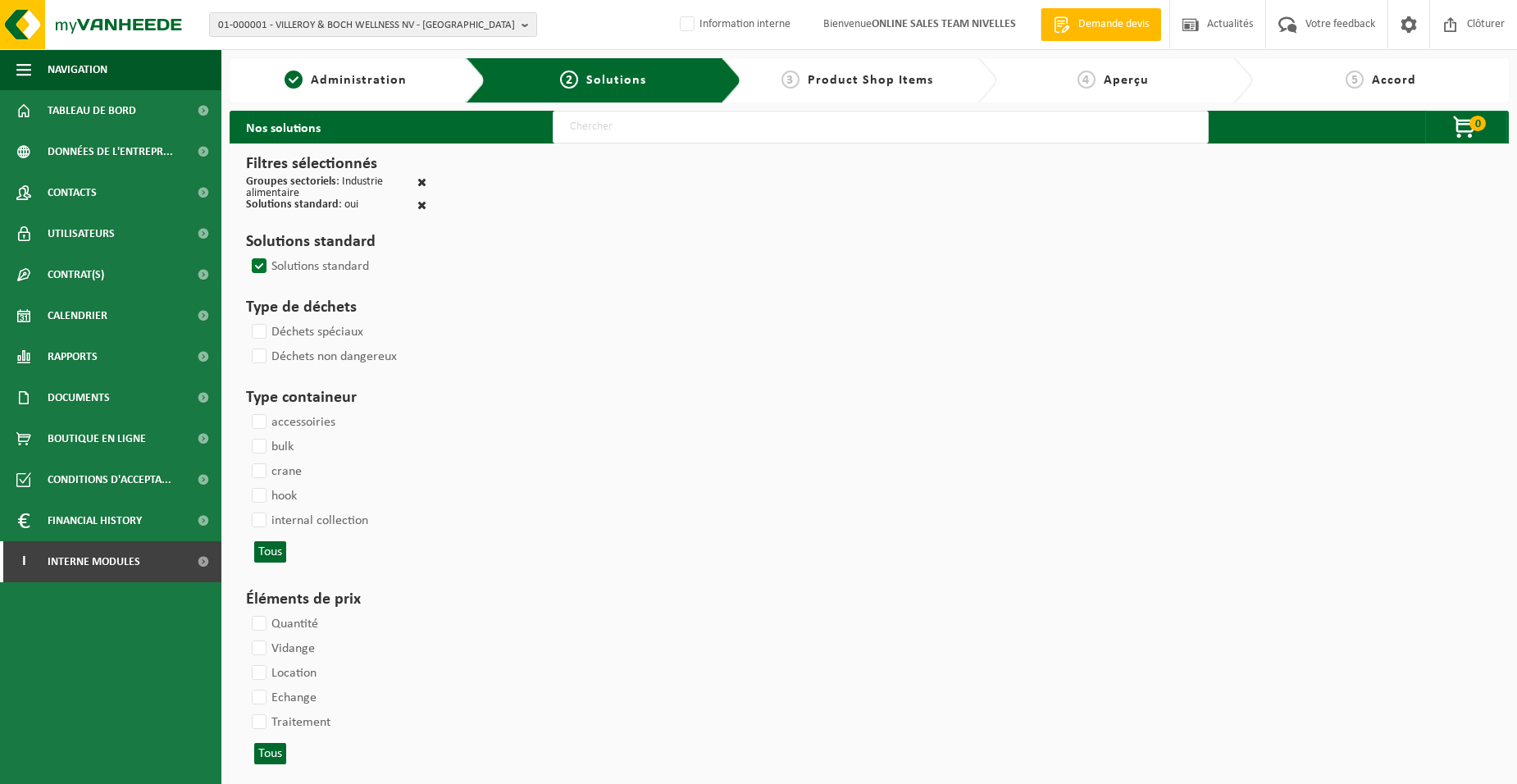
click at [598, 134] on input "text" at bounding box center [880, 127] width 656 height 33
type input "000052"
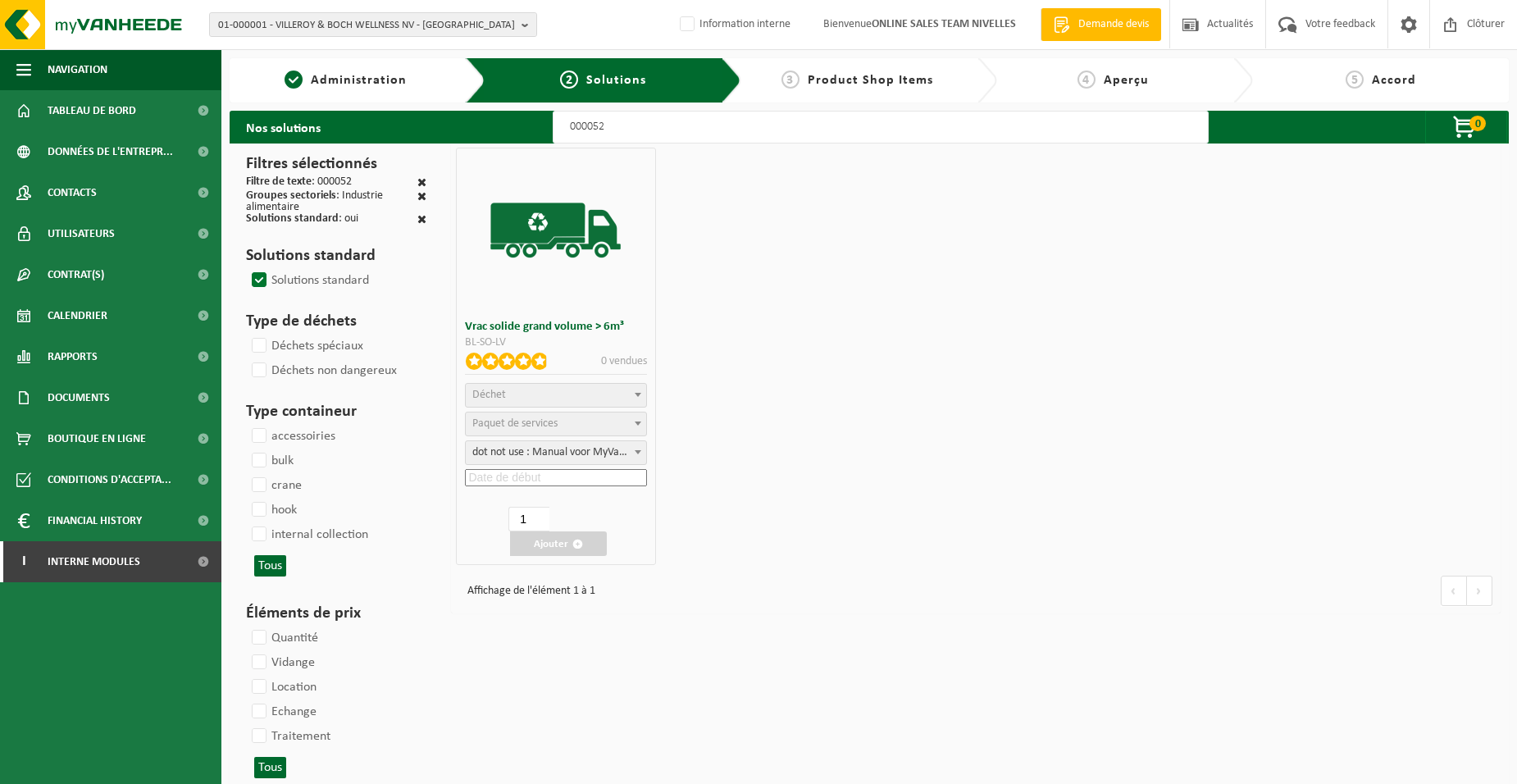
click at [490, 393] on span "Déchet" at bounding box center [489, 394] width 34 height 12
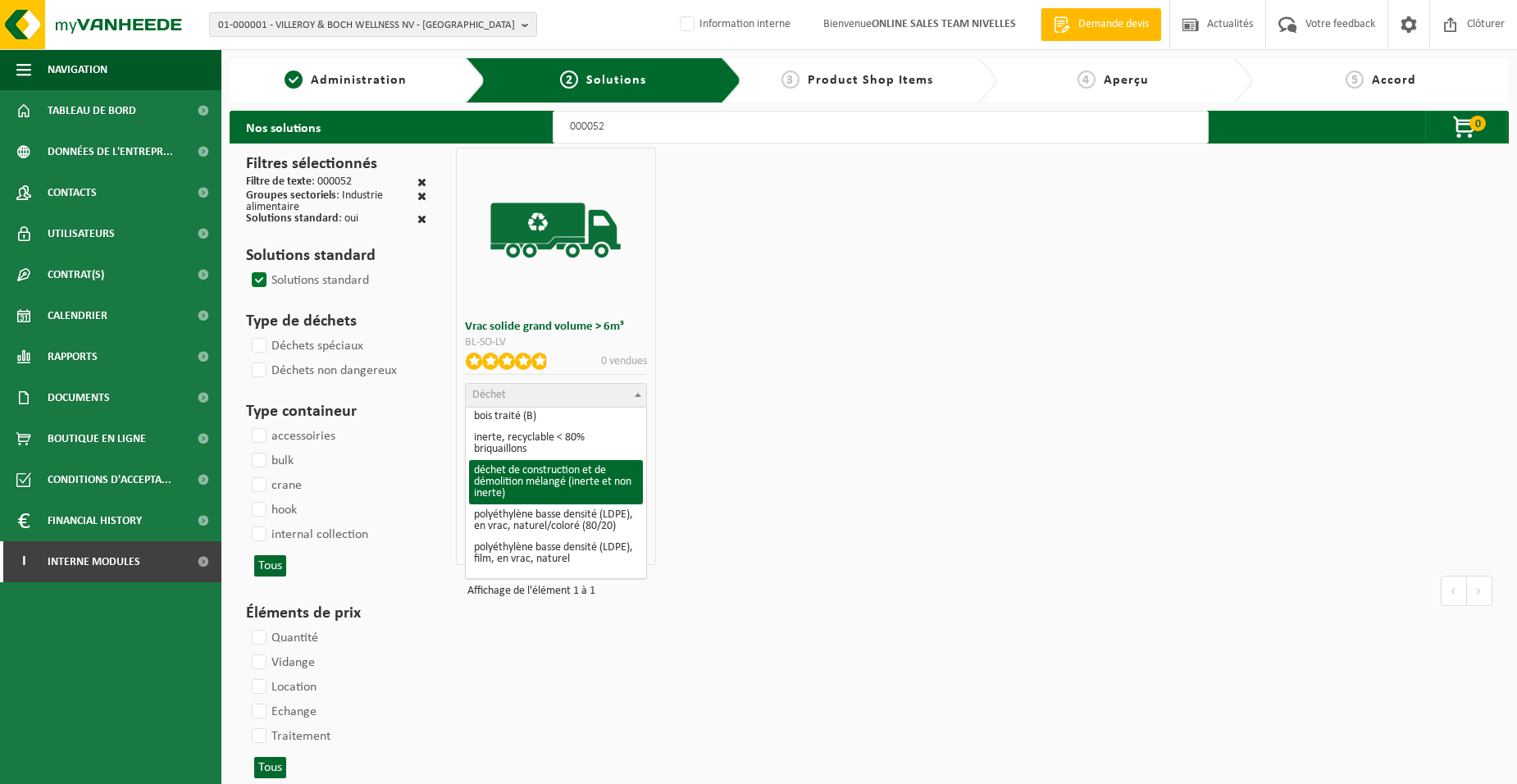
select select "31"
select select
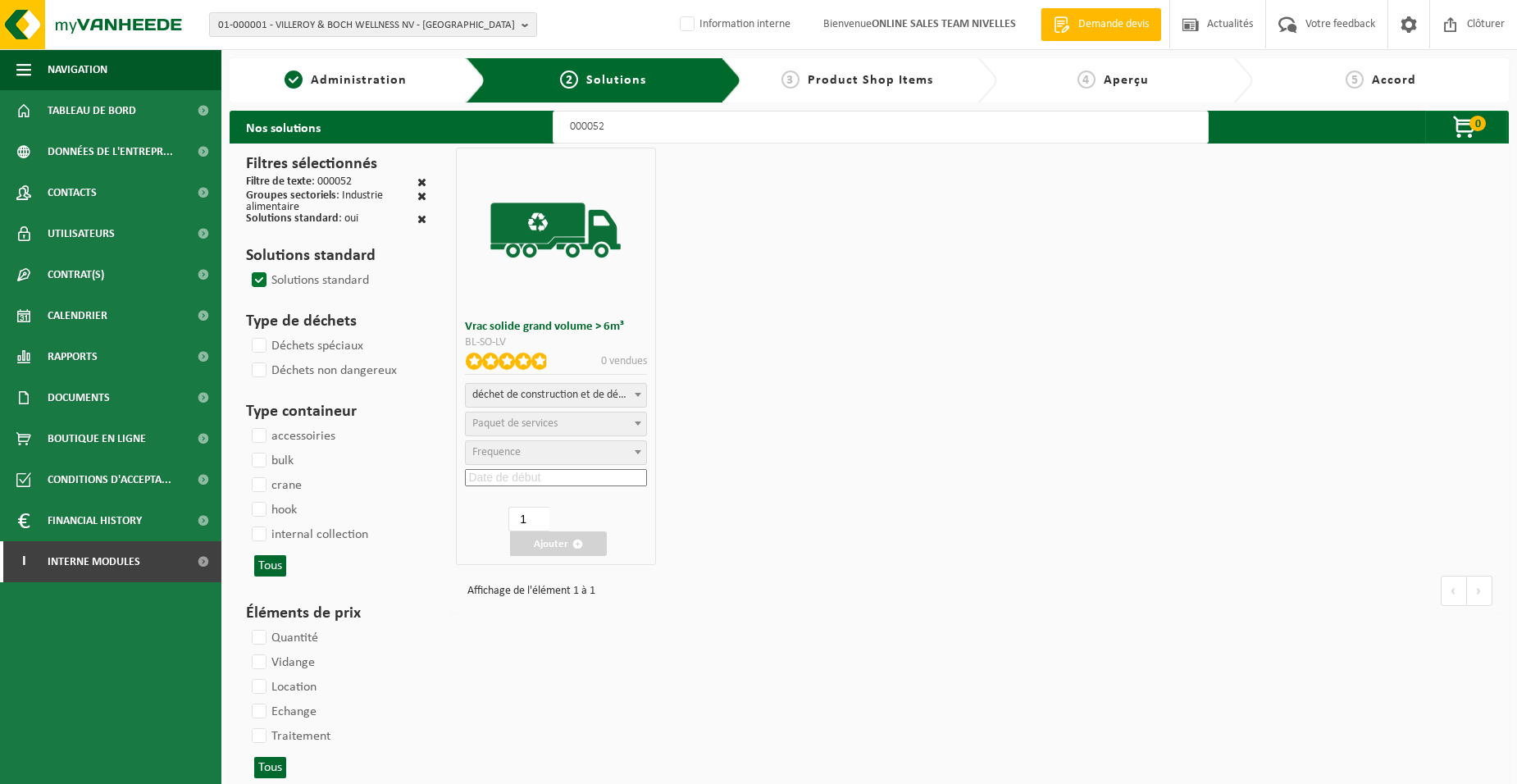
select select
select select "47"
select select "25"
click at [520, 478] on input at bounding box center [555, 477] width 181 height 17
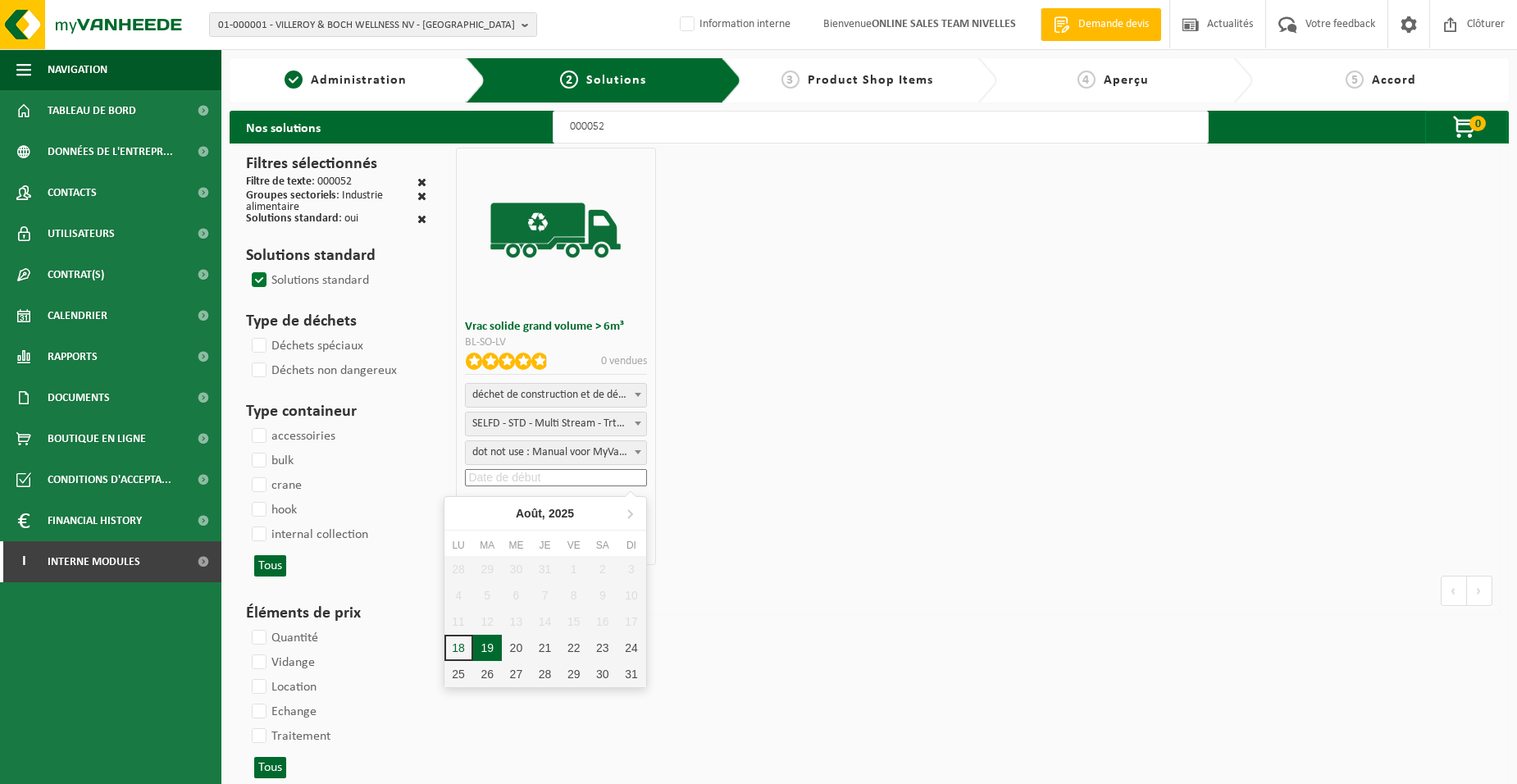
click at [497, 640] on div "19" at bounding box center [487, 648] width 29 height 27
type input "2025-08-19"
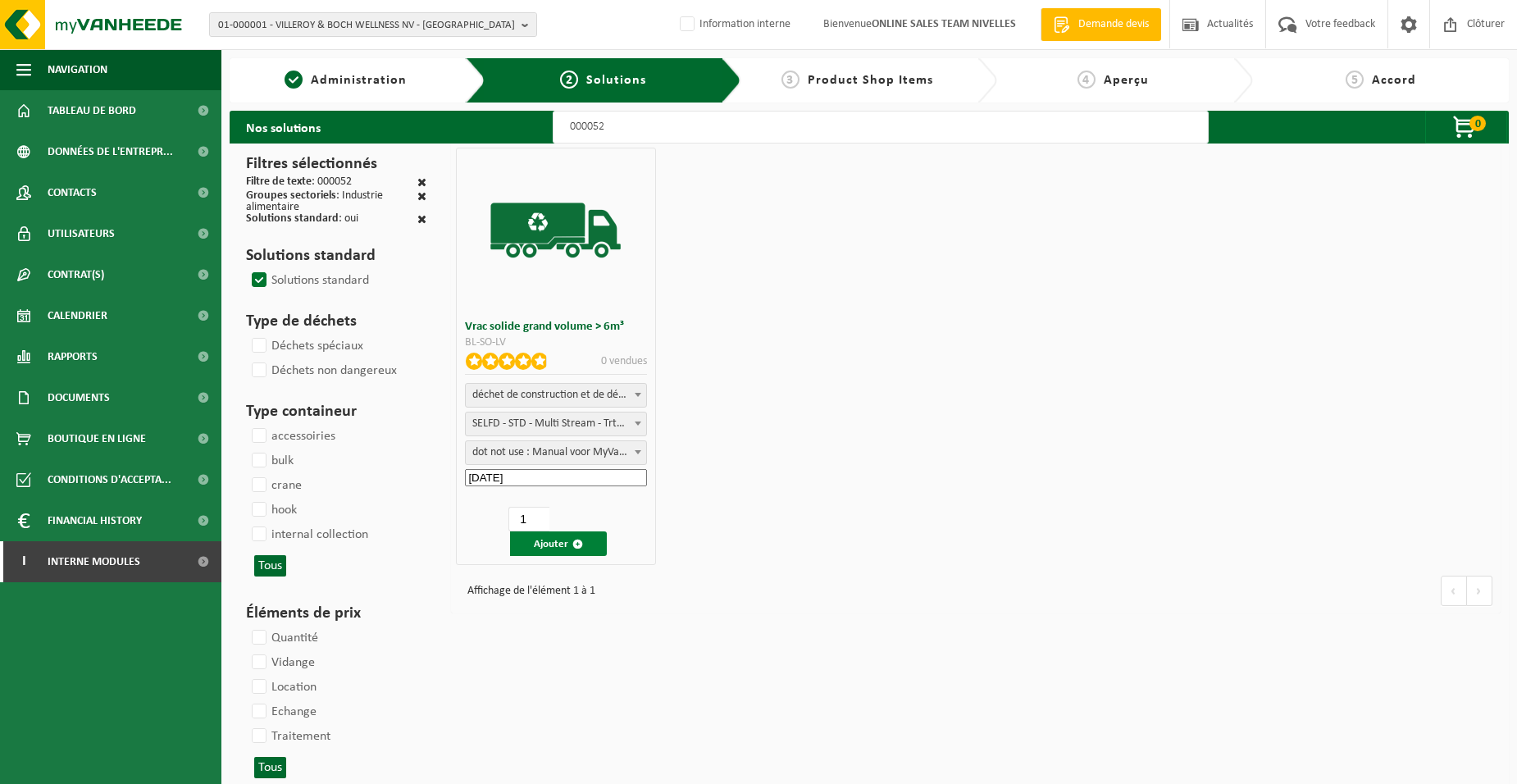
click at [539, 545] on button "Ajouter" at bounding box center [559, 543] width 97 height 25
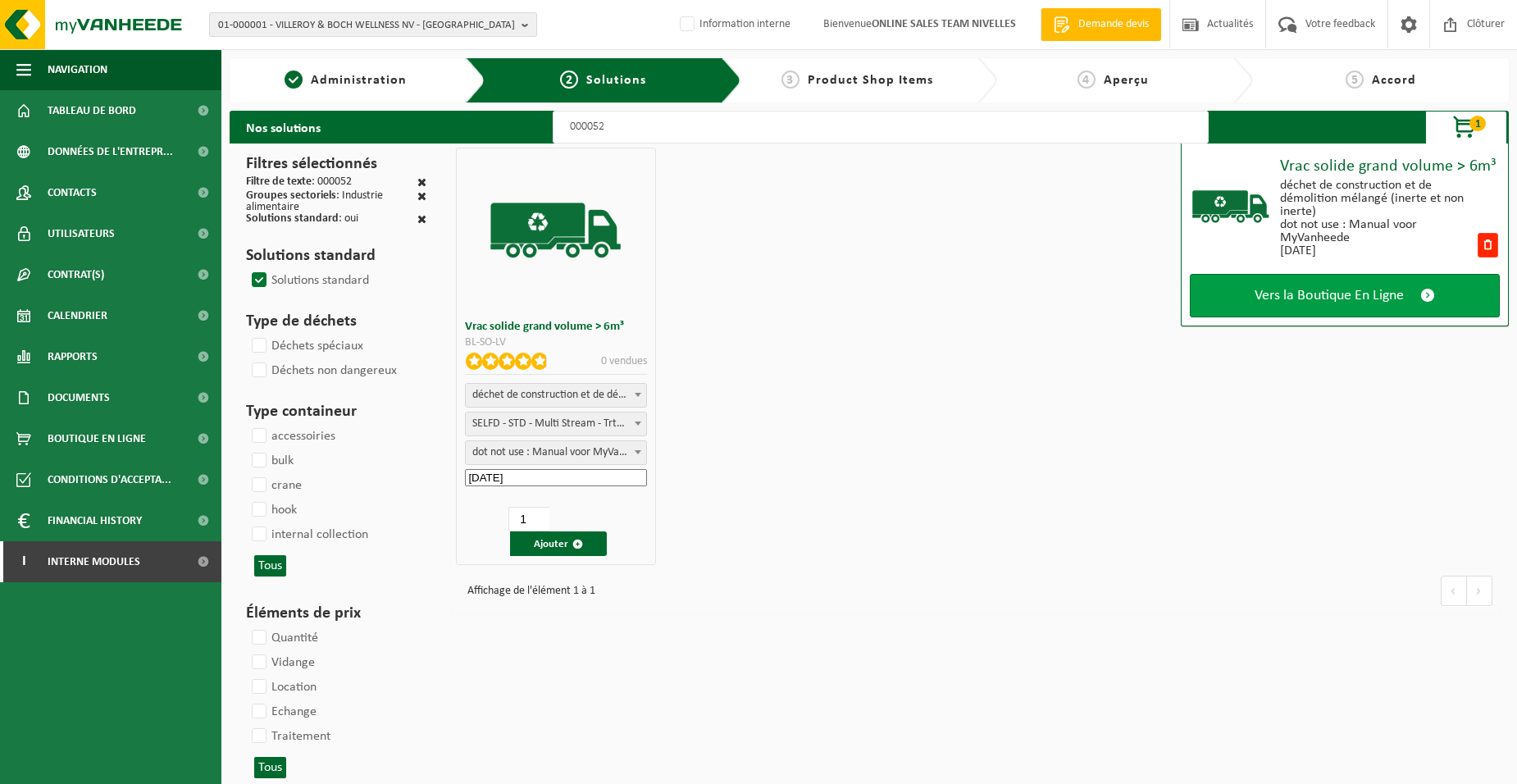
click at [1233, 307] on link "Vers la Boutique En Ligne" at bounding box center [1345, 295] width 310 height 43
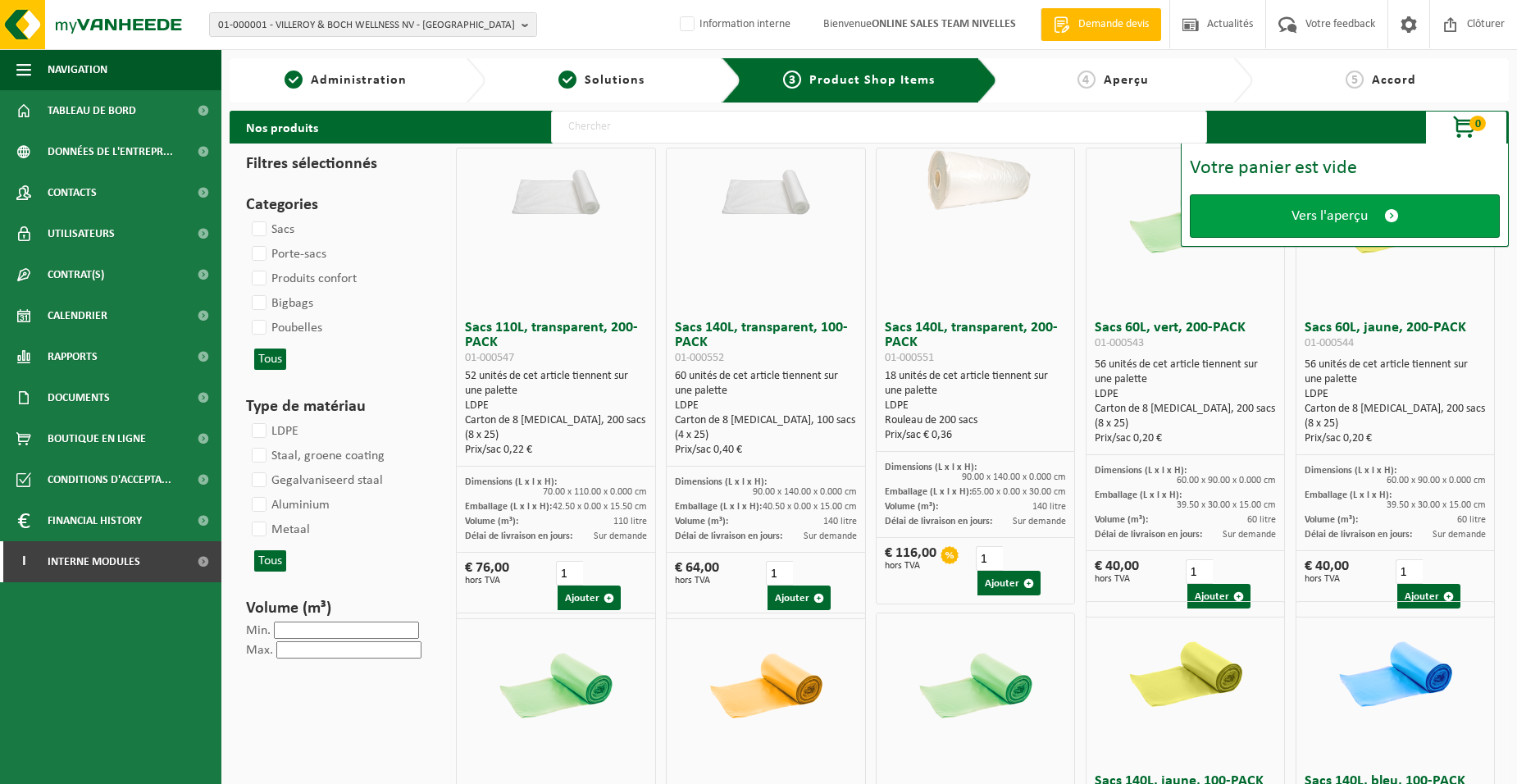
click at [1222, 207] on link "Vers l'aperçu" at bounding box center [1345, 216] width 310 height 43
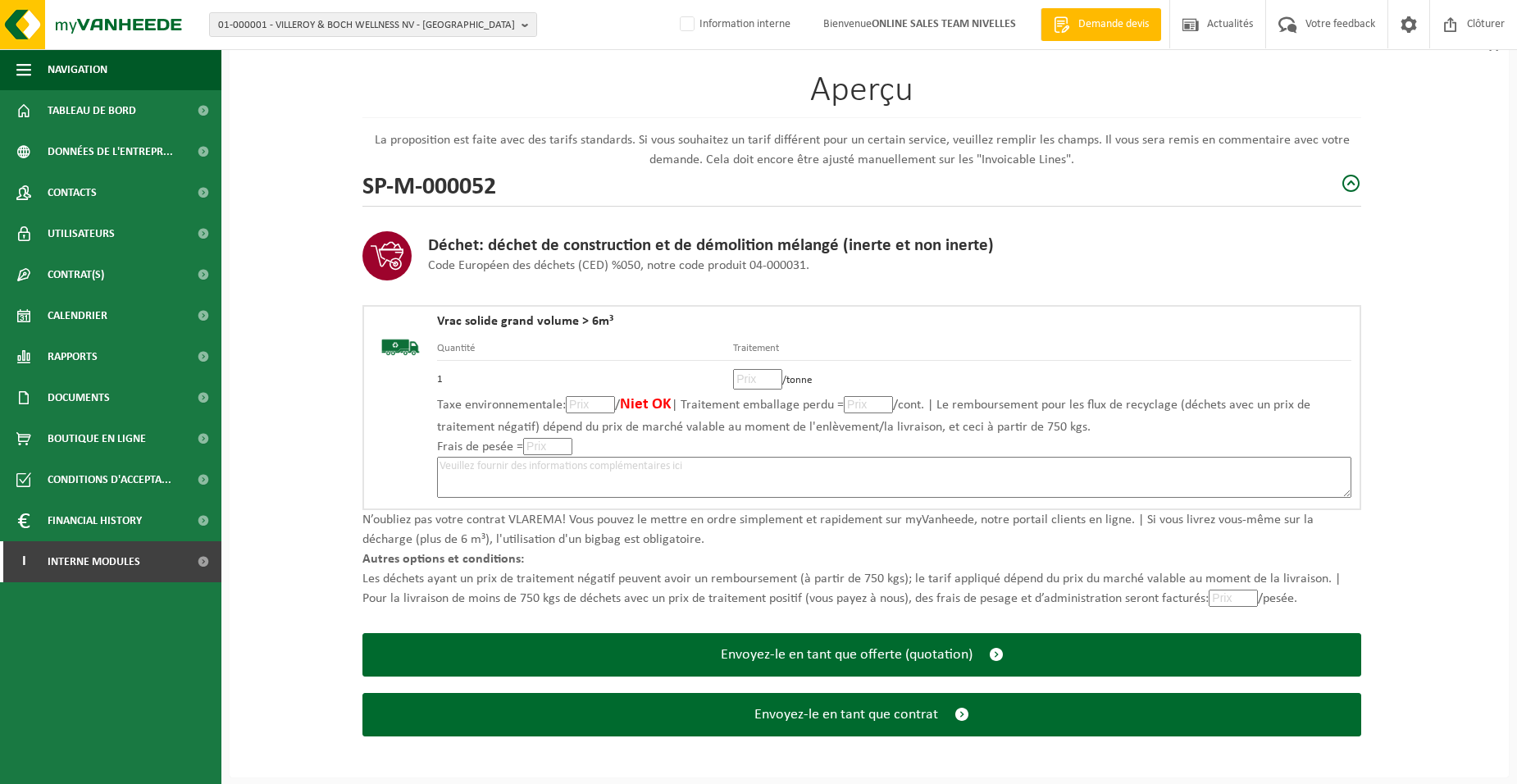
scroll to position [112, 0]
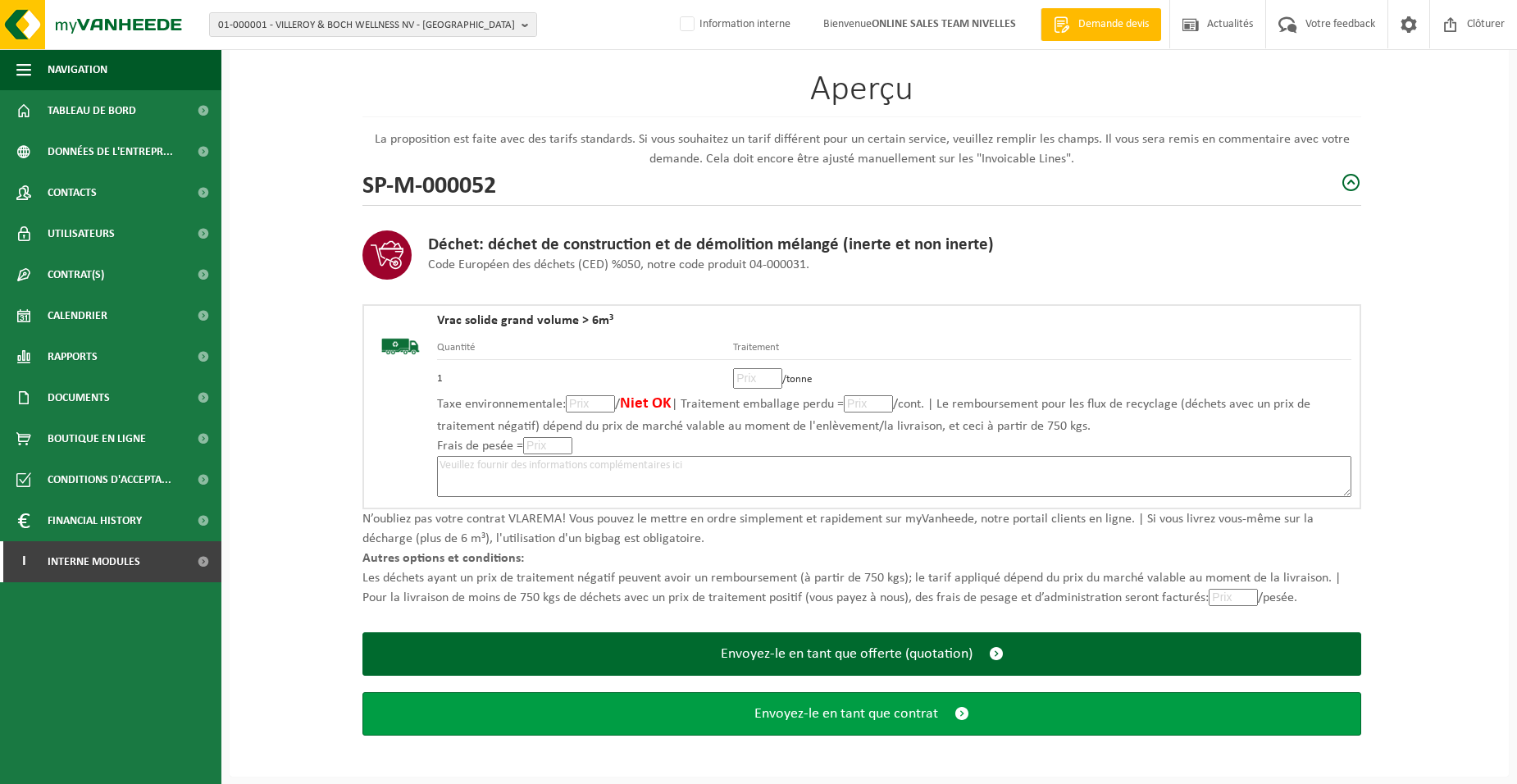
click at [829, 723] on button "Envoyez-le en tant que contrat" at bounding box center [862, 713] width 999 height 43
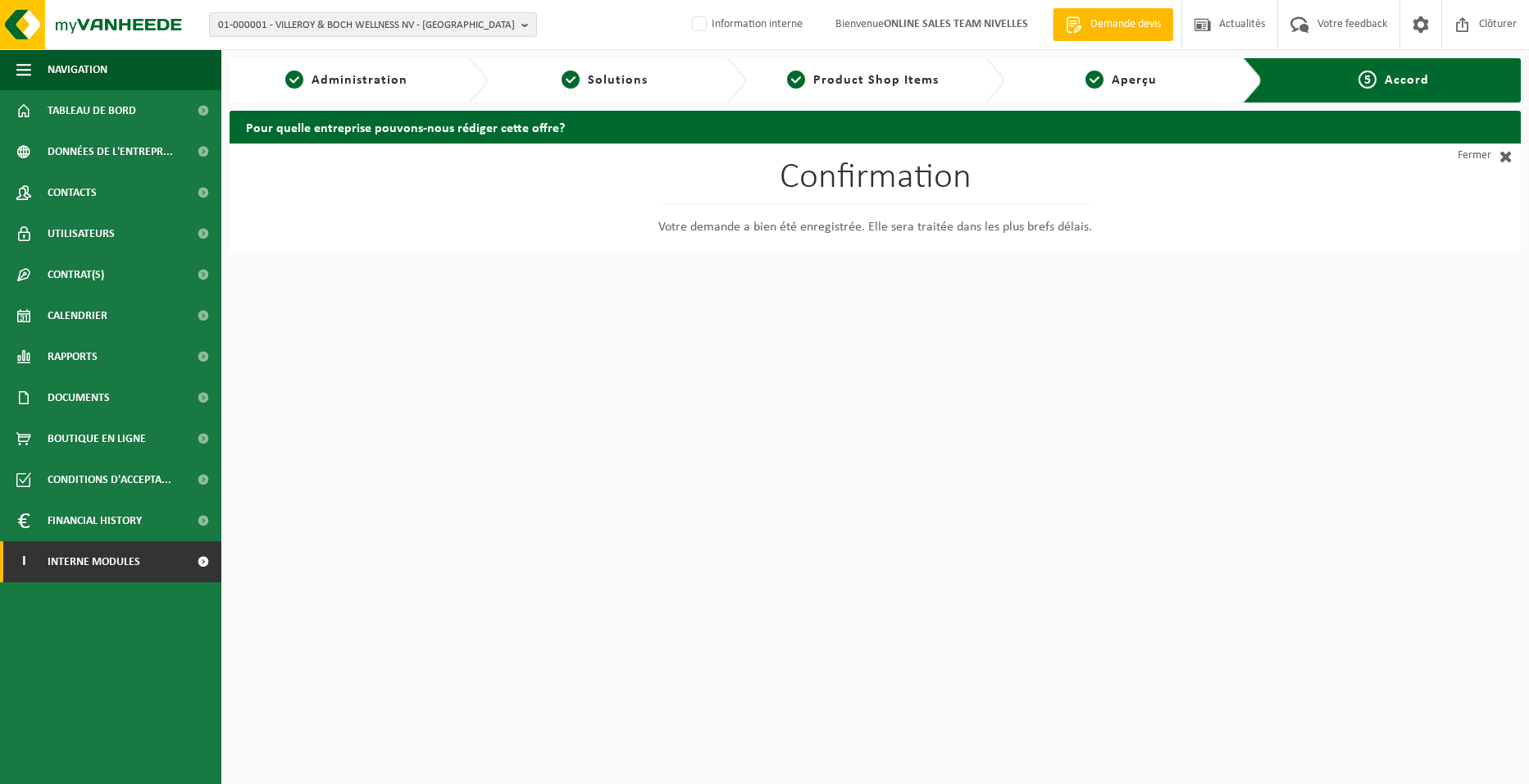
click at [127, 570] on span "Interne modules" at bounding box center [94, 561] width 93 height 41
